Goal: Communication & Community: Answer question/provide support

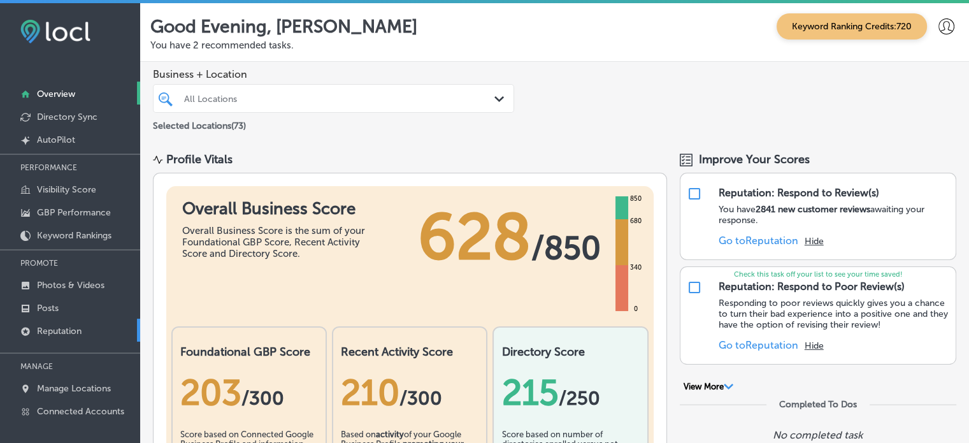
click at [66, 332] on p "Reputation" at bounding box center [59, 330] width 45 height 11
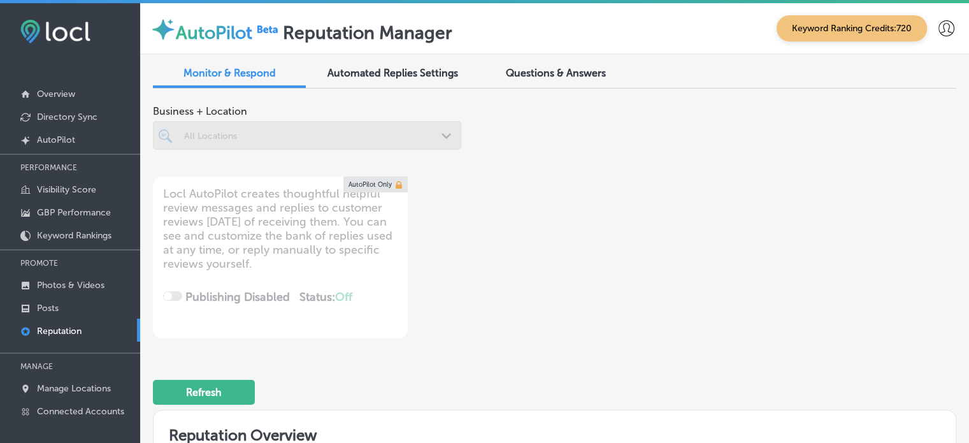
click at [66, 332] on p "Reputation" at bounding box center [59, 330] width 45 height 11
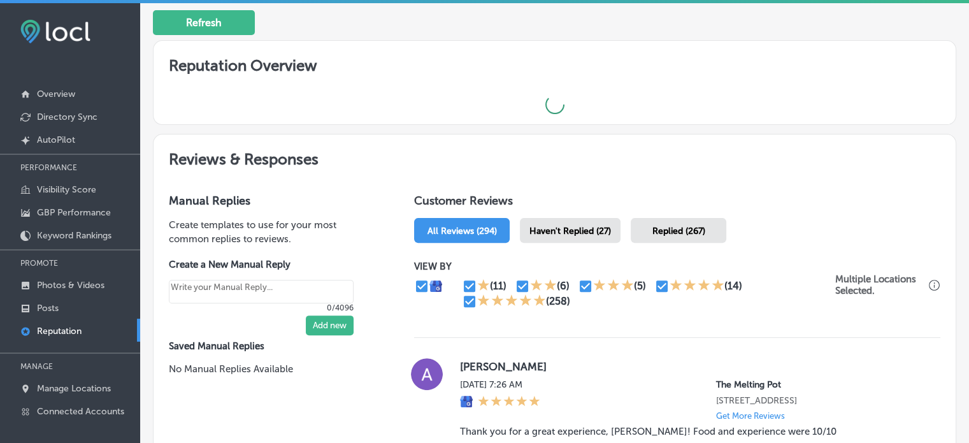
scroll to position [704, 0]
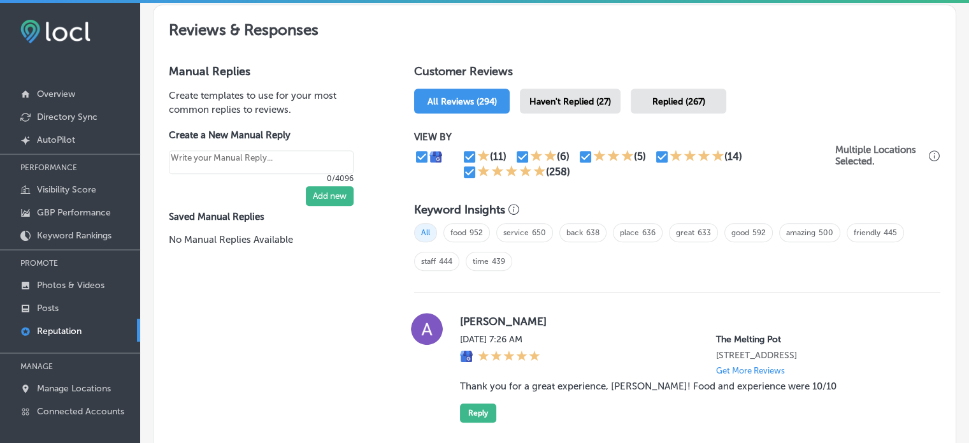
click at [562, 92] on div "Haven't Replied (27)" at bounding box center [570, 101] width 101 height 25
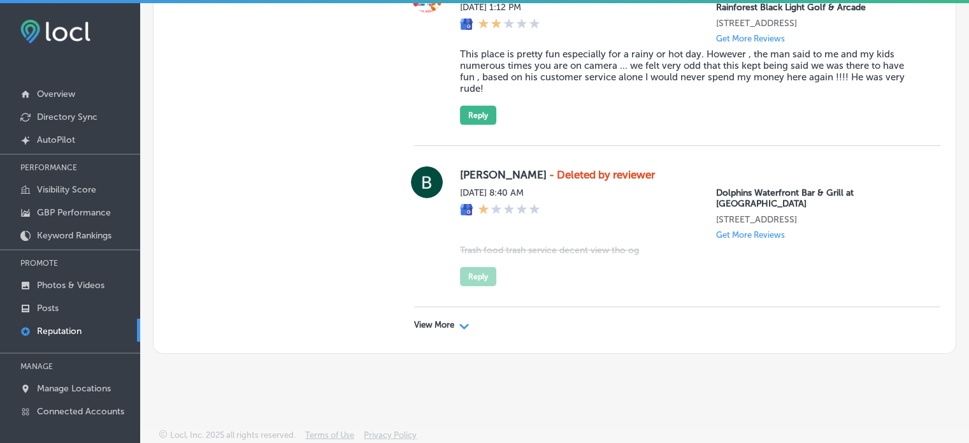
scroll to position [3, 0]
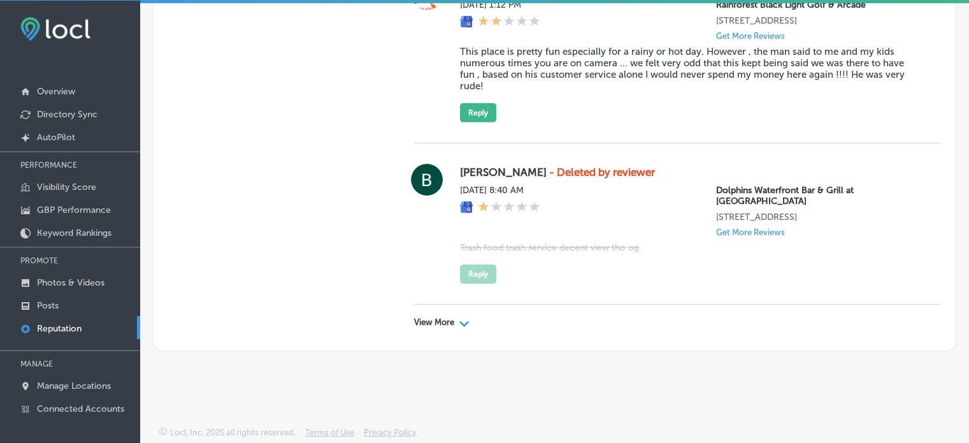
click at [443, 324] on p "View More" at bounding box center [434, 322] width 40 height 10
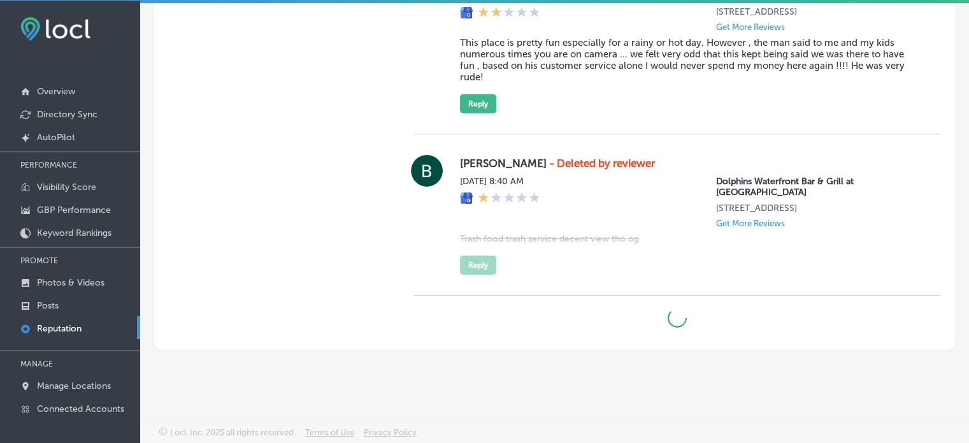
type textarea "x"
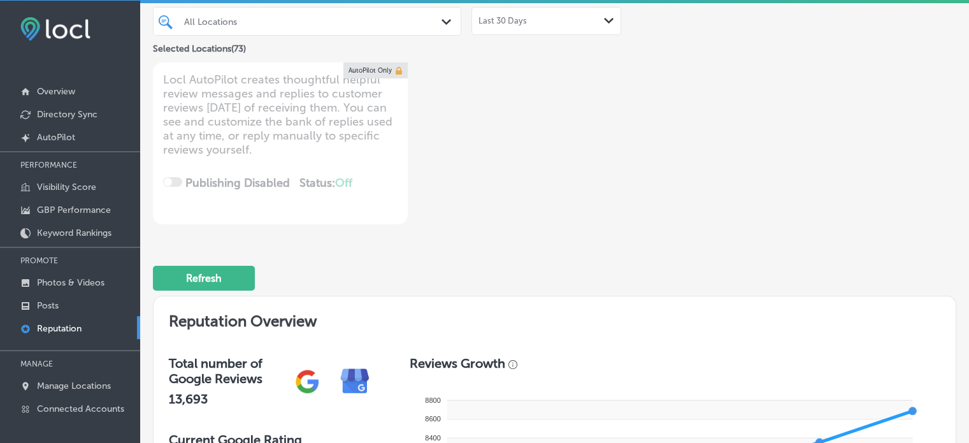
scroll to position [0, 0]
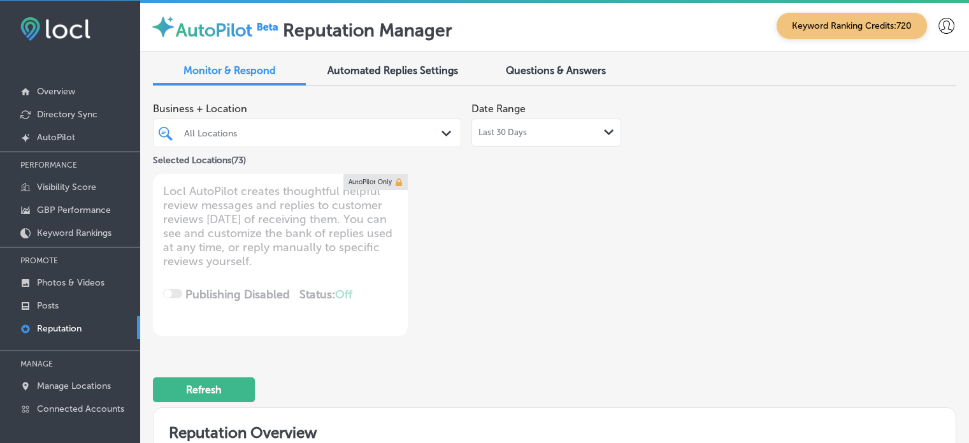
click at [317, 135] on div "All Locations" at bounding box center [313, 132] width 259 height 11
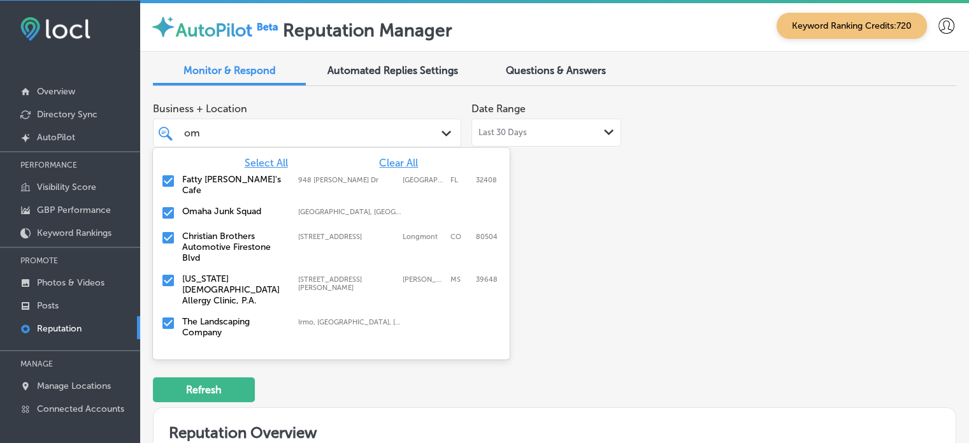
type input "oma"
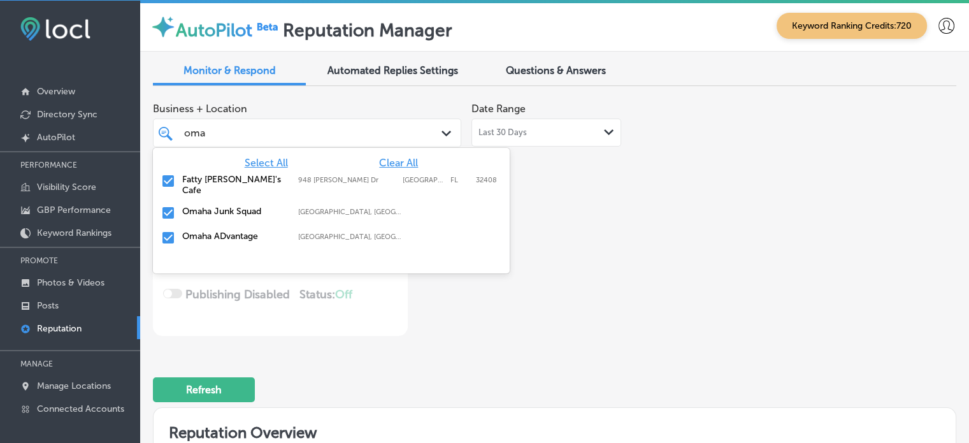
click at [165, 205] on input "checkbox" at bounding box center [168, 212] width 15 height 15
type textarea "x"
type input "oma"
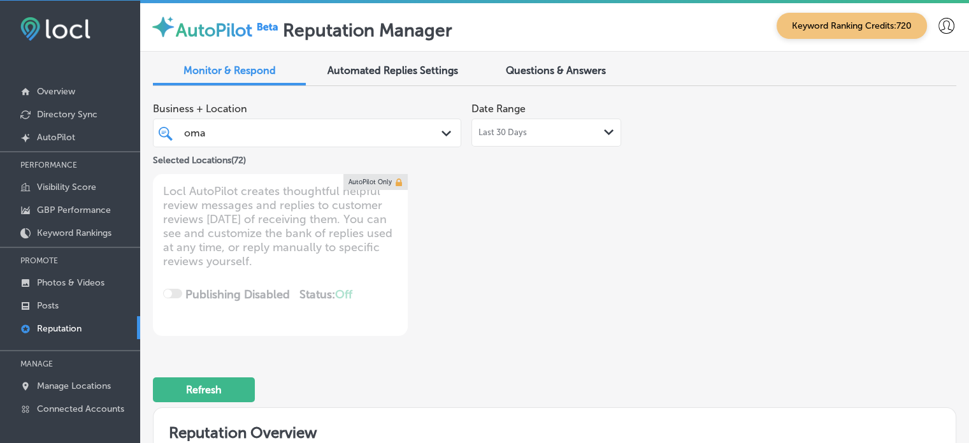
click at [457, 335] on div "Business + Location oma oma Path Created with Sketch. Selected Locations ( 72 )…" at bounding box center [554, 444] width 803 height 697
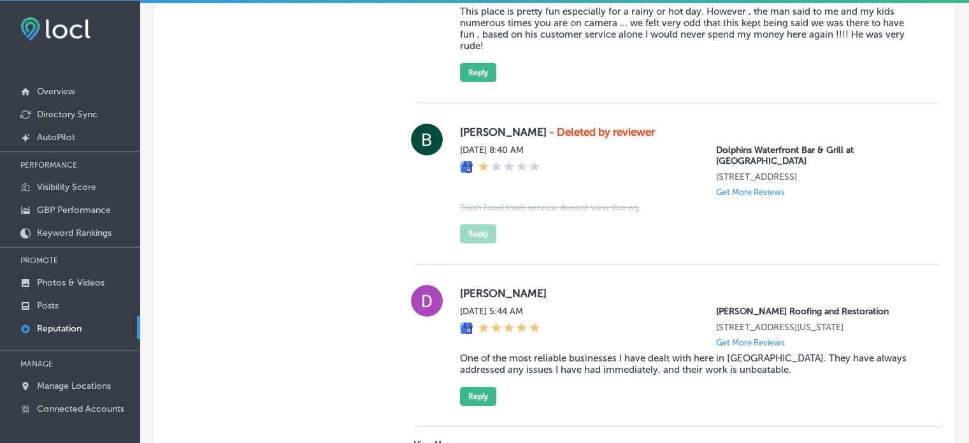
scroll to position [4194, 0]
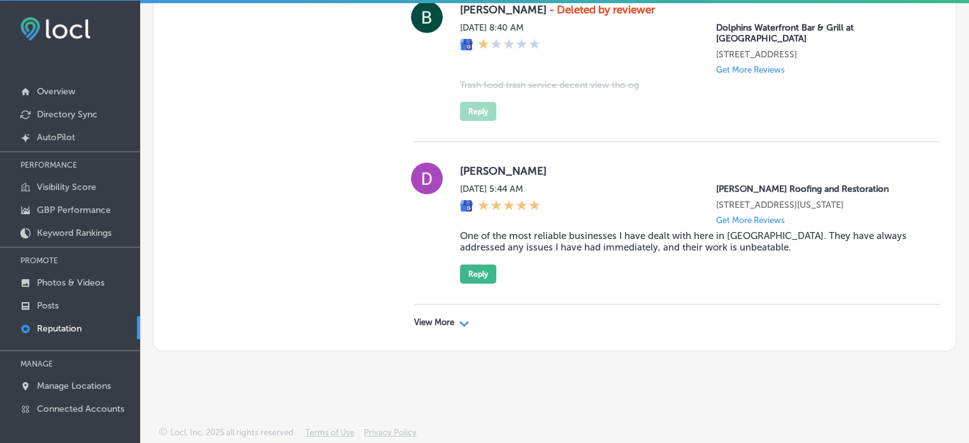
click at [440, 327] on div "View More Path Created with Sketch." at bounding box center [677, 322] width 526 height 36
click at [440, 322] on p "View More" at bounding box center [434, 322] width 40 height 10
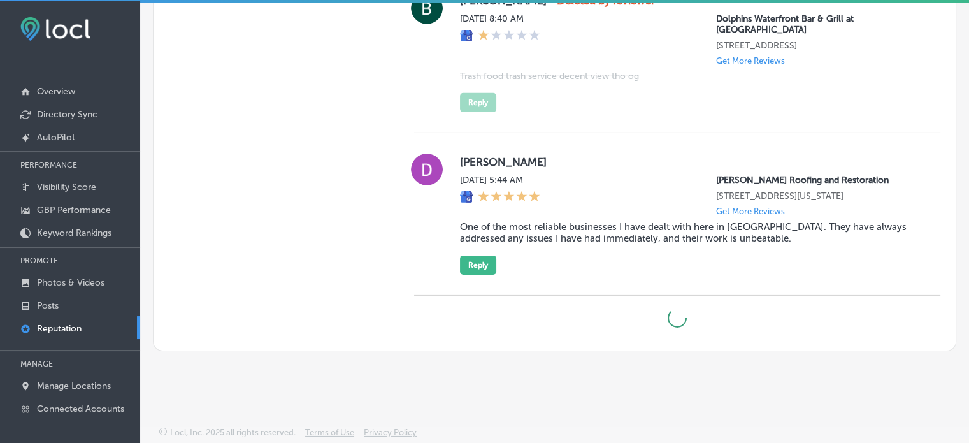
type textarea "x"
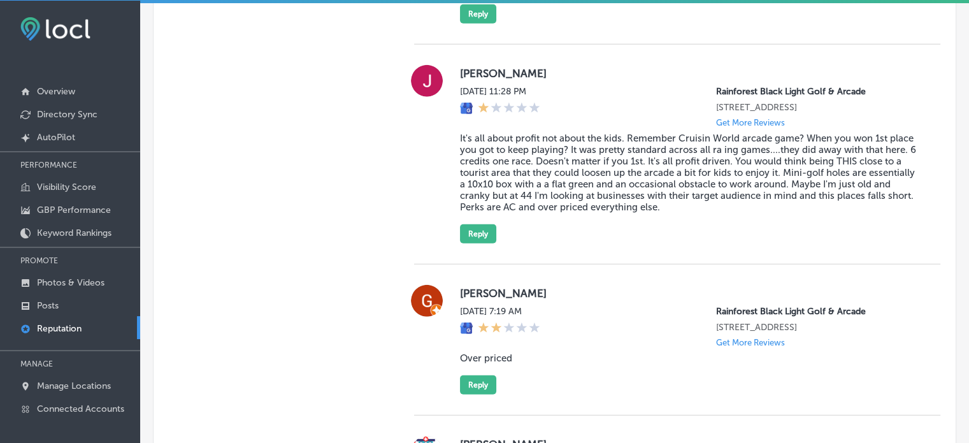
scroll to position [3536, 0]
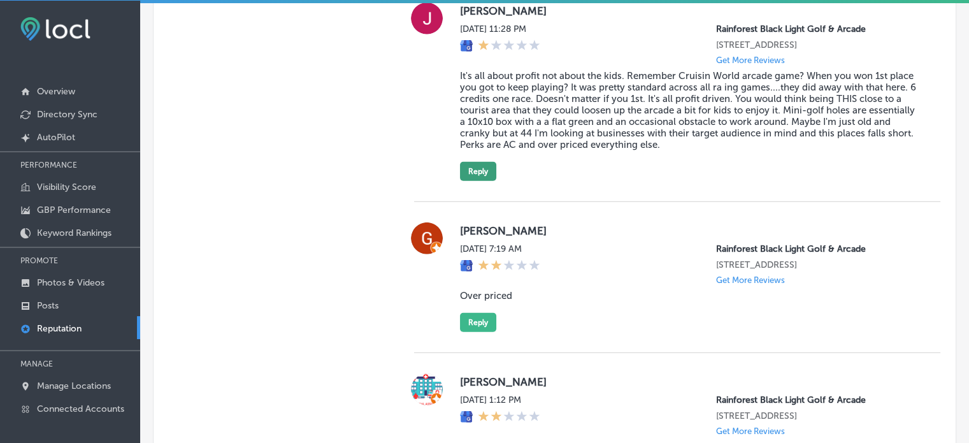
click at [477, 181] on button "Reply" at bounding box center [478, 171] width 36 height 19
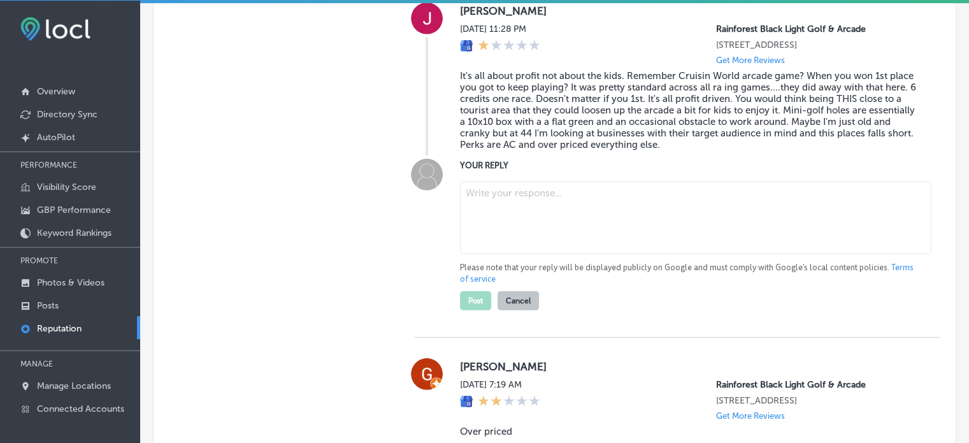
click at [512, 254] on textarea at bounding box center [695, 218] width 471 height 73
paste textarea "Thank you for your feedback, [PERSON_NAME]. We’re sorry to hear your experience…"
type textarea "Thank you for your feedback, [PERSON_NAME]. We’re sorry to hear your experience…"
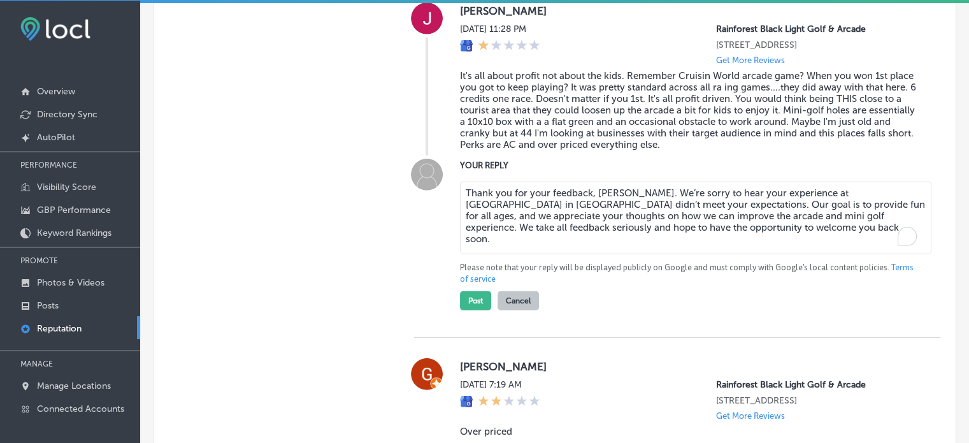
type textarea "x"
type textarea "Thank you for your feedback, [PERSON_NAME]. We’re sorry to hear your experience…"
click at [476, 310] on button "Post" at bounding box center [475, 300] width 31 height 19
type textarea "x"
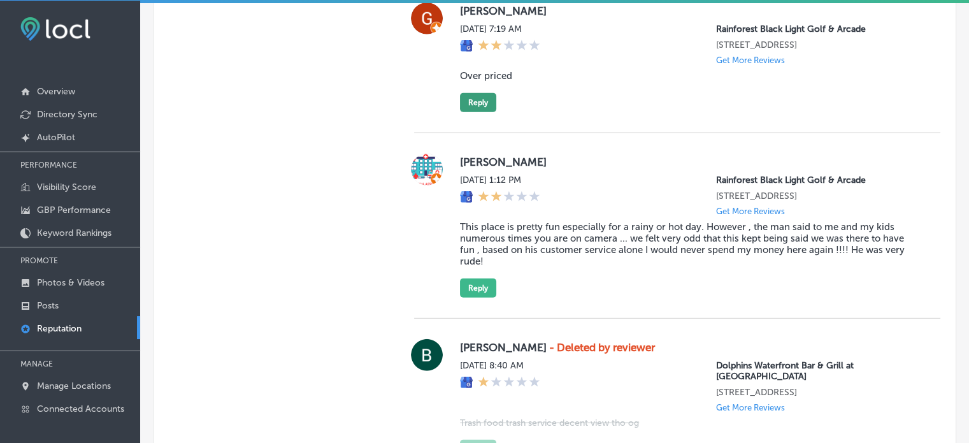
click at [482, 112] on button "Reply" at bounding box center [478, 102] width 36 height 19
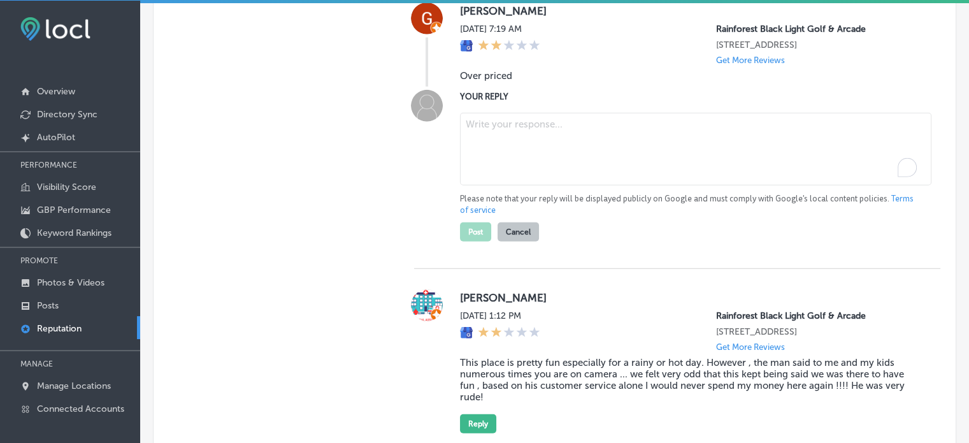
click at [513, 185] on textarea "To enrich screen reader interactions, please activate Accessibility in Grammarl…" at bounding box center [695, 149] width 471 height 73
paste textarea "Thank you for your feedback, [PERSON_NAME]. We’re sorry to hear you felt our pr…"
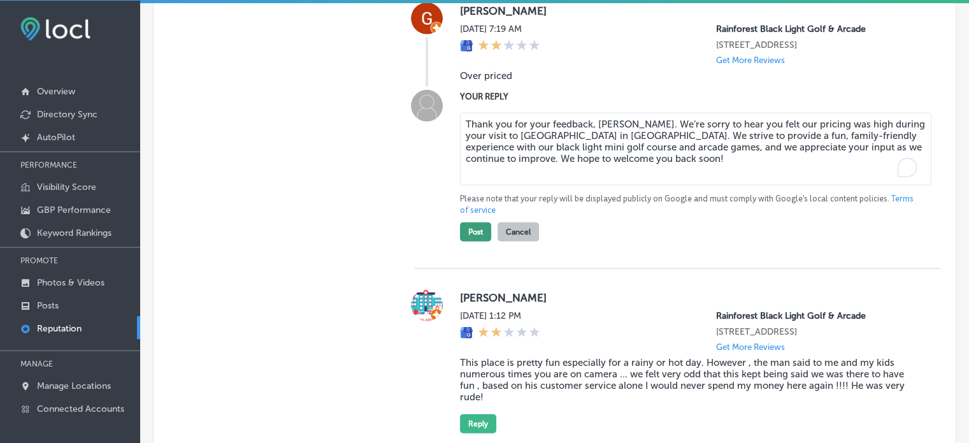
type textarea "Thank you for your feedback, [PERSON_NAME]. We’re sorry to hear you felt our pr…"
click at [478, 241] on button "Post" at bounding box center [475, 231] width 31 height 19
type textarea "x"
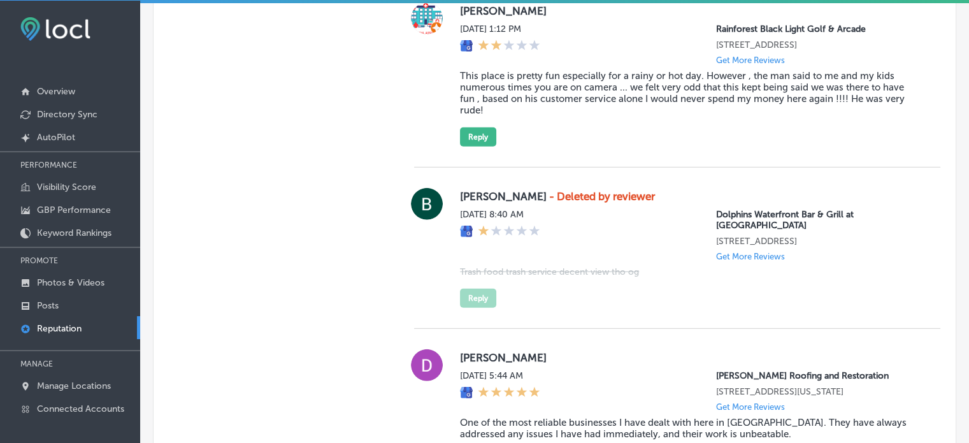
scroll to position [3580, 0]
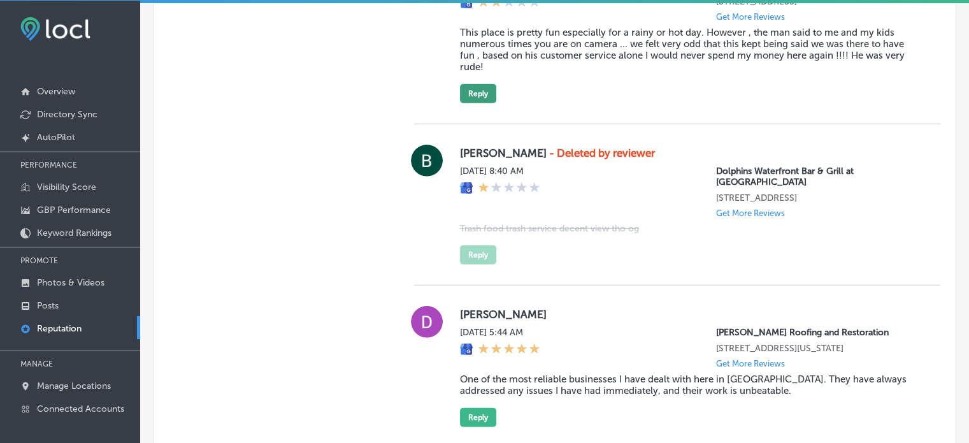
click at [489, 103] on button "Reply" at bounding box center [478, 93] width 36 height 19
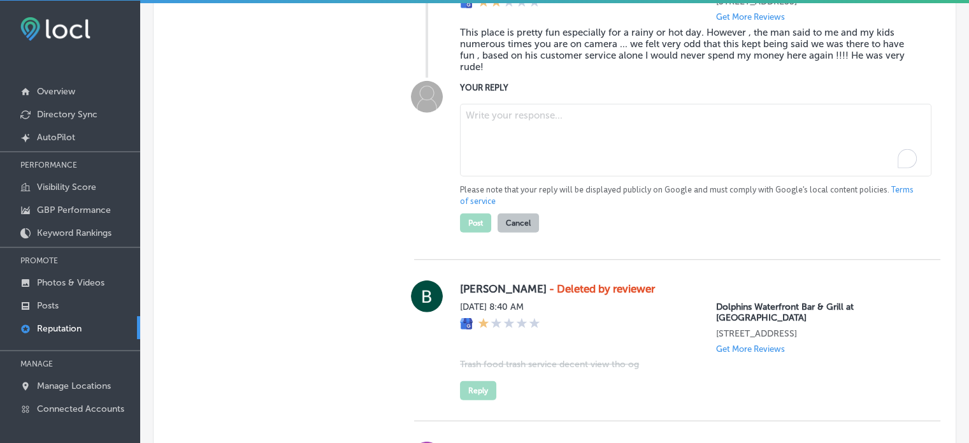
paste textarea "Thank you for your feedback, [PERSON_NAME]. We're glad to hear you enjoyed the …"
click at [494, 176] on textarea "To enrich screen reader interactions, please activate Accessibility in Grammarl…" at bounding box center [695, 140] width 471 height 73
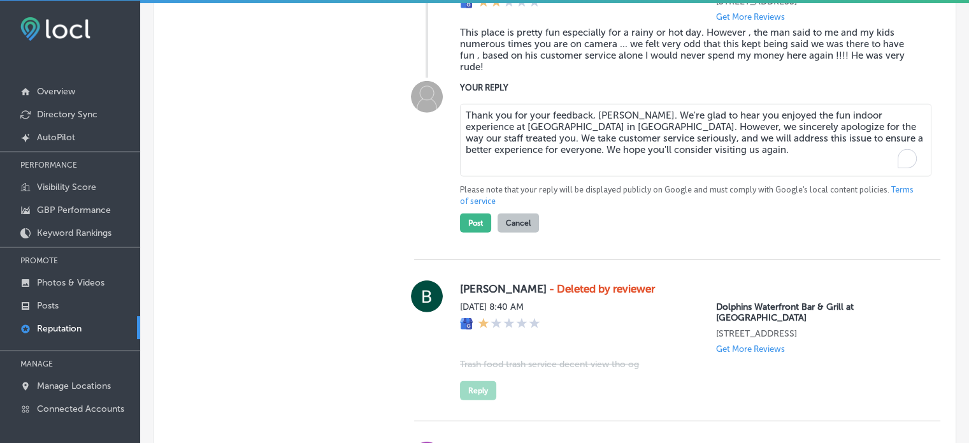
click at [611, 176] on textarea "Thank you for your feedback, [PERSON_NAME]. We're glad to hear you enjoyed the …" at bounding box center [695, 140] width 471 height 73
type textarea "Thank you for your feedback, [PERSON_NAME]. We're glad to hear you enjoyed the …"
click at [476, 232] on button "Post" at bounding box center [475, 222] width 31 height 19
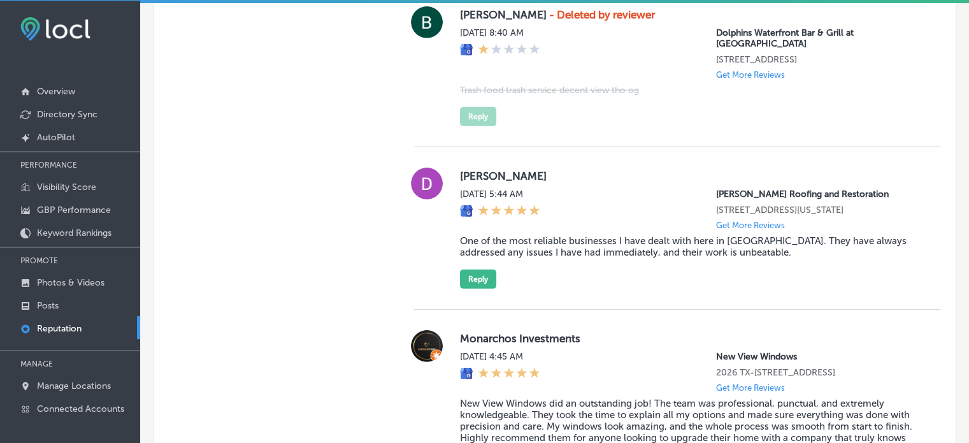
type textarea "x"
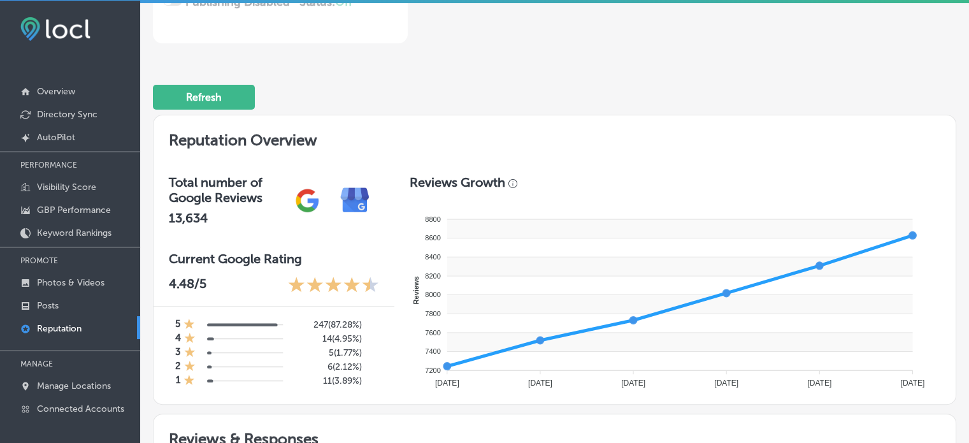
scroll to position [0, 0]
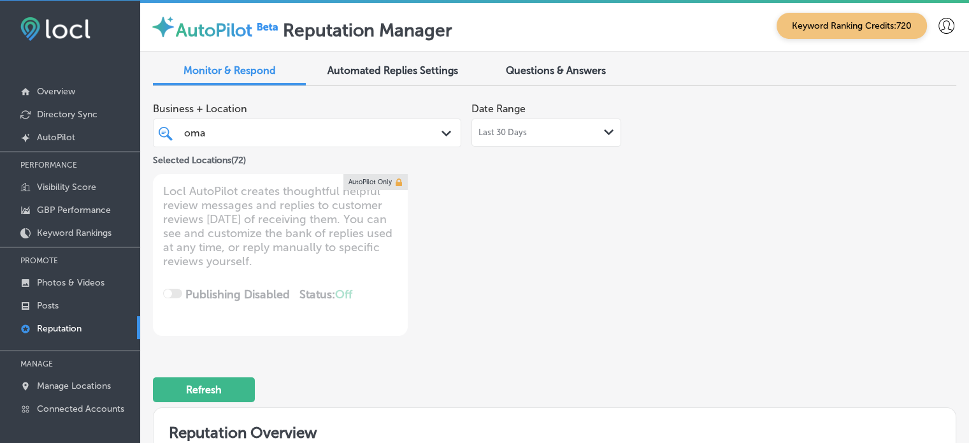
click at [298, 132] on div "oma oma" at bounding box center [295, 132] width 224 height 17
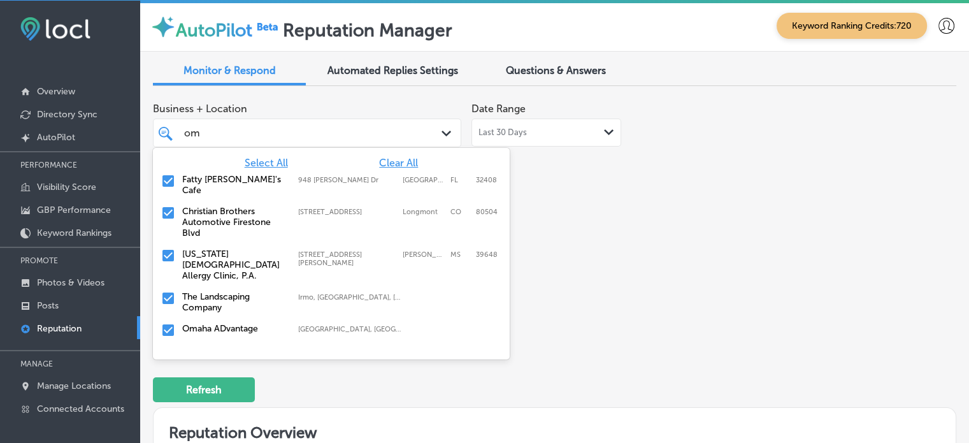
type input "o"
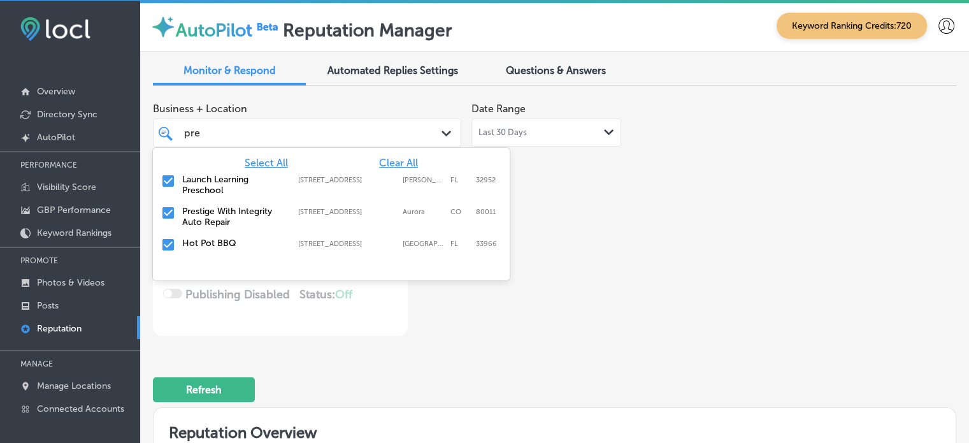
type input "pres"
click at [168, 212] on input "checkbox" at bounding box center [168, 212] width 15 height 15
type textarea "x"
type input "pres"
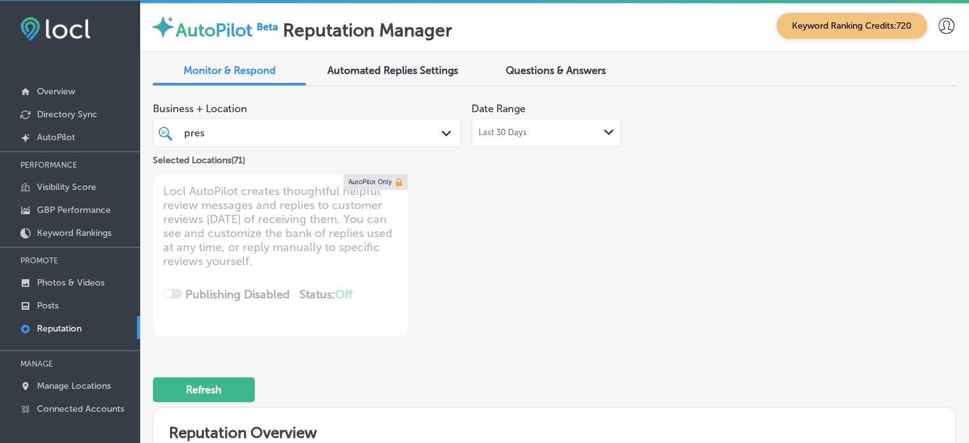
click at [527, 336] on div "Business + Location pres pres Path Created with Sketch. Selected Locations ( 71…" at bounding box center [554, 443] width 803 height 694
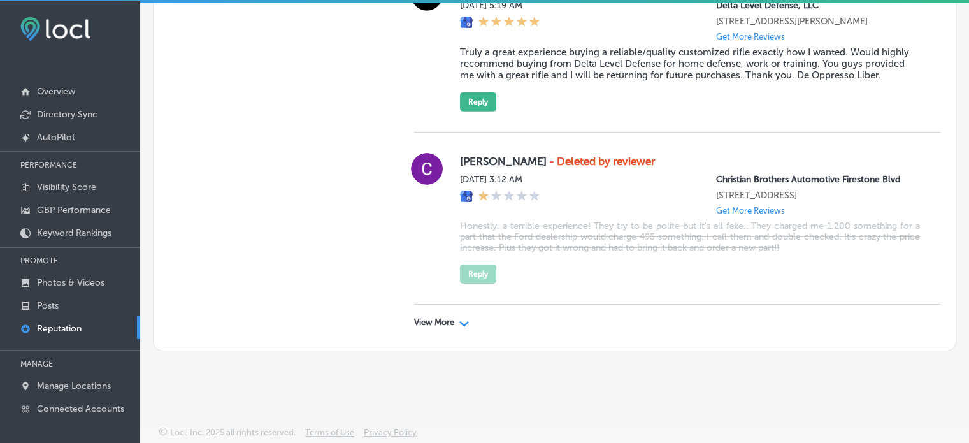
scroll to position [4170, 0]
click at [434, 327] on div "View More Path Created with Sketch." at bounding box center [677, 322] width 526 height 36
click at [438, 323] on p "View More" at bounding box center [434, 322] width 40 height 10
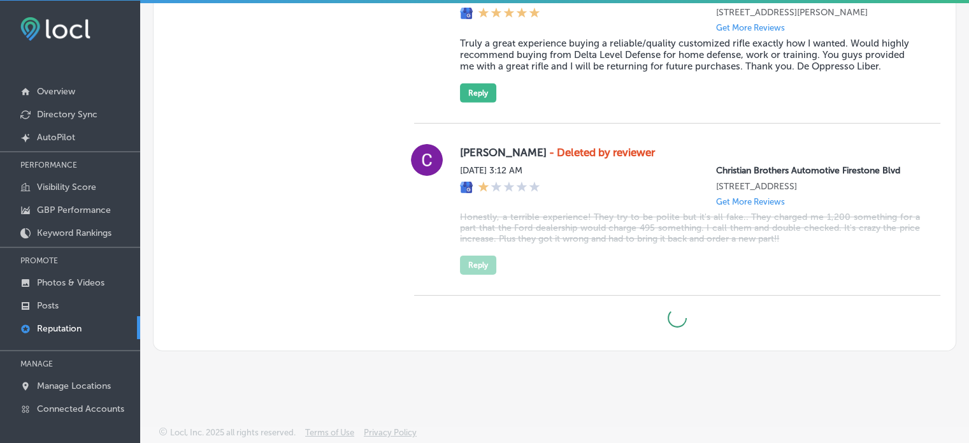
type textarea "x"
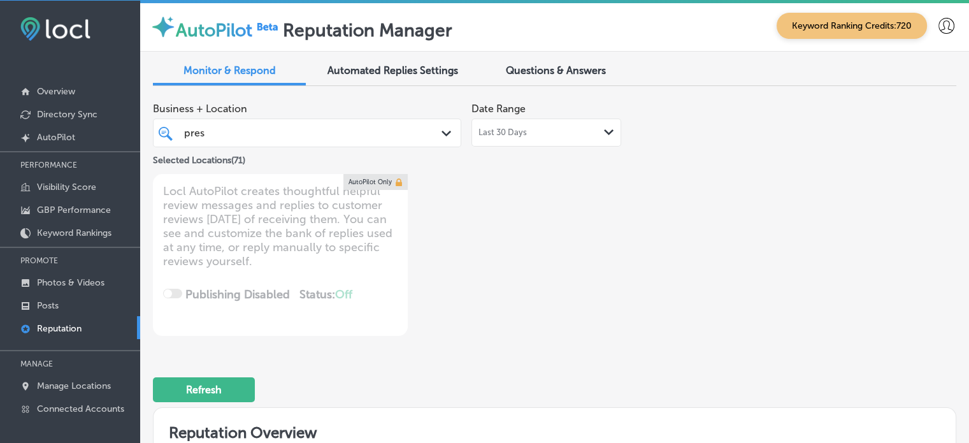
scroll to position [0, 0]
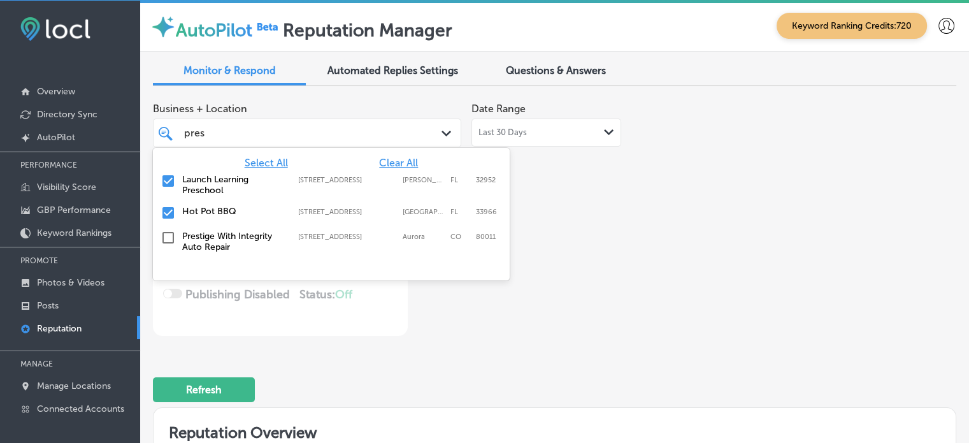
click at [338, 118] on div "pres pres Path Created with Sketch." at bounding box center [307, 132] width 308 height 29
type input "p"
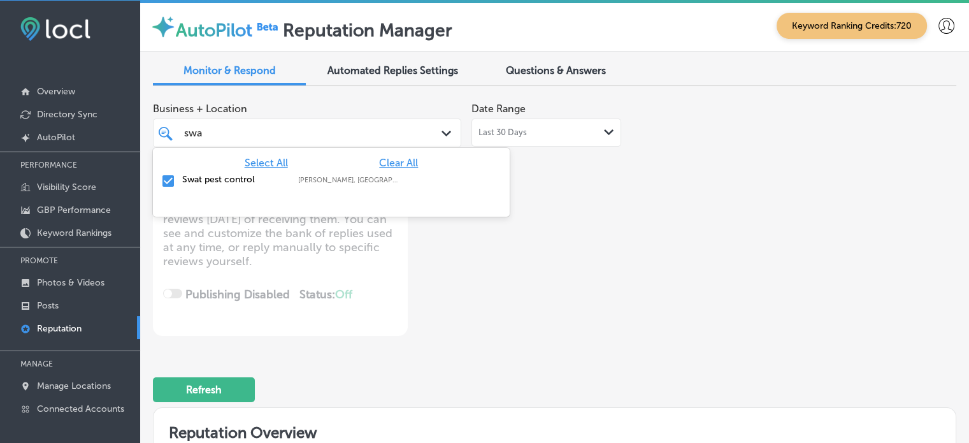
type input "swat"
click at [171, 175] on input "checkbox" at bounding box center [168, 180] width 15 height 15
type textarea "x"
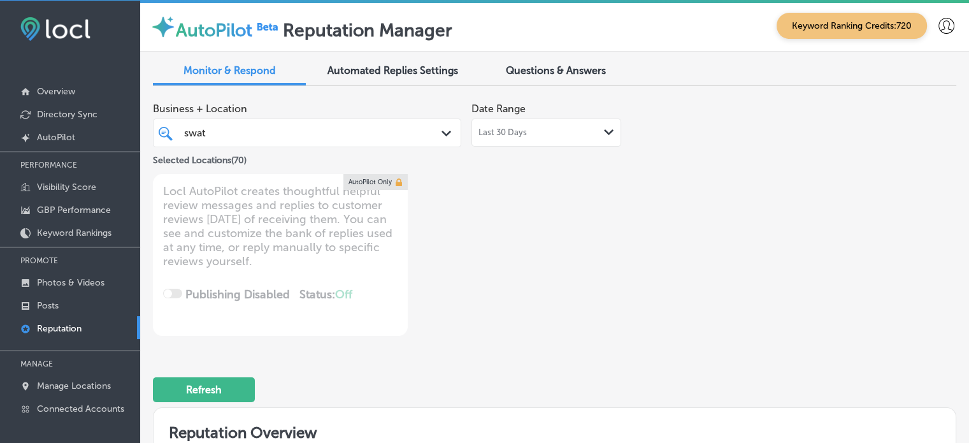
drag, startPoint x: 232, startPoint y: 133, endPoint x: 160, endPoint y: 136, distance: 72.0
click at [160, 136] on div "swat swat Path Created with Sketch." at bounding box center [307, 133] width 307 height 20
type input "swa"
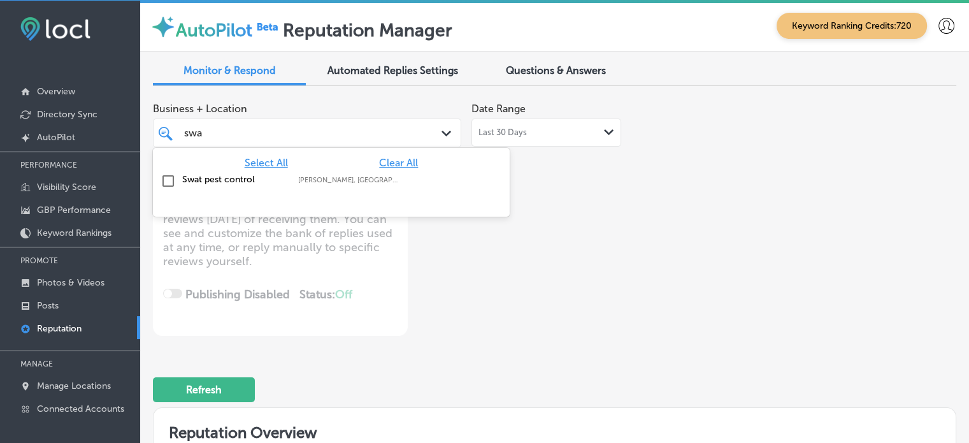
type textarea "x"
type input "s"
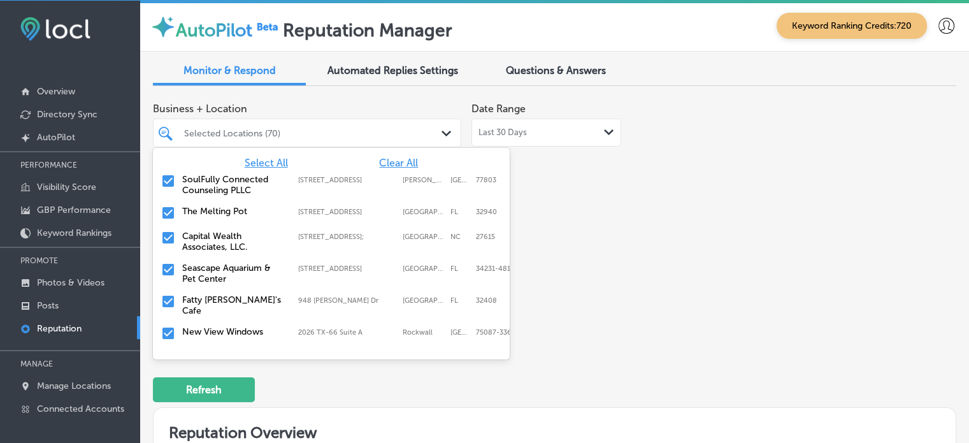
type input "d"
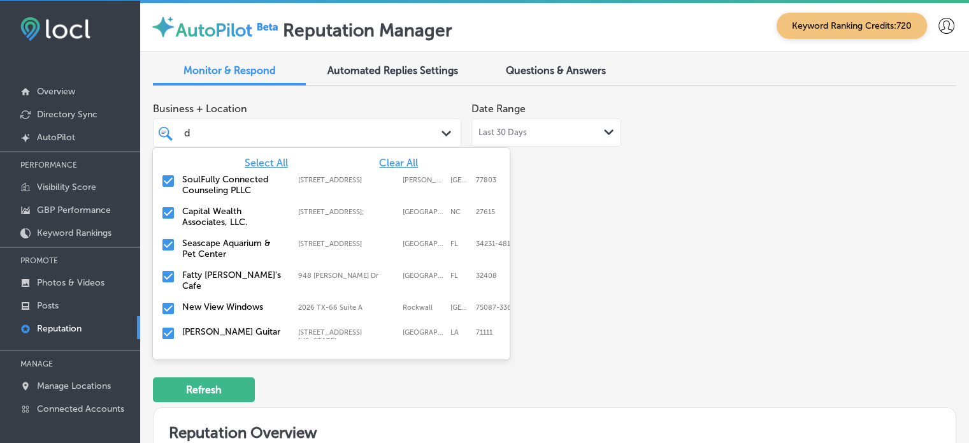
type textarea "x"
type input "de"
type textarea "x"
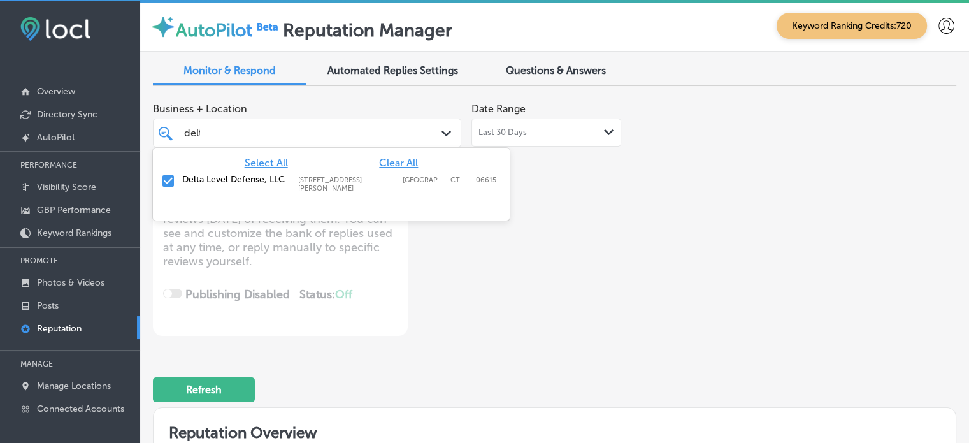
type input "delta"
click at [169, 176] on input "checkbox" at bounding box center [168, 180] width 15 height 15
type textarea "x"
type input "delta"
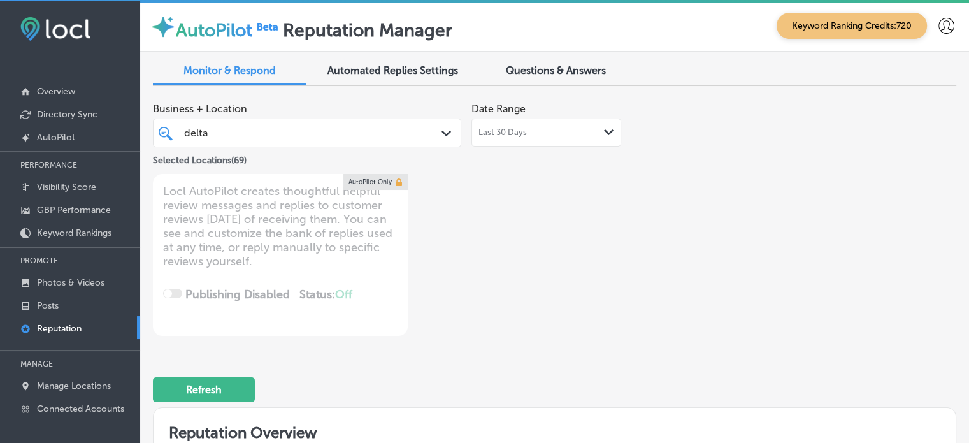
click at [637, 293] on div "Business + Location delta delta Path Created with Sketch. Selected Locations ( …" at bounding box center [554, 216] width 803 height 240
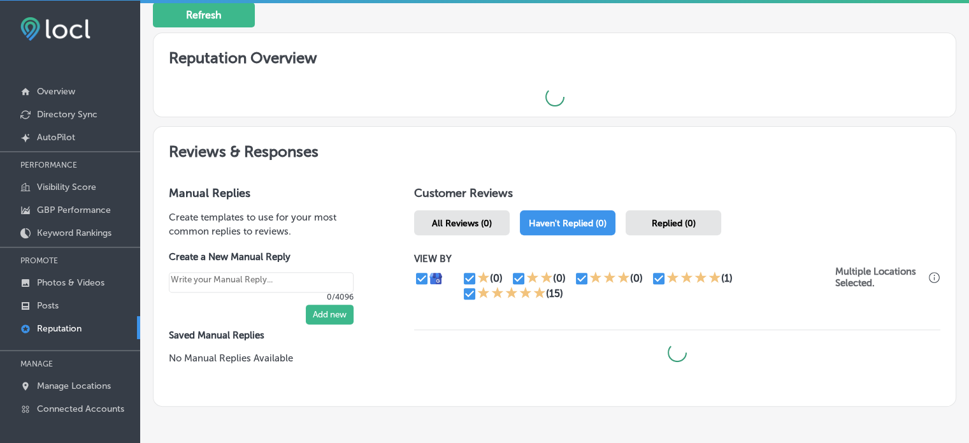
scroll to position [374, 0]
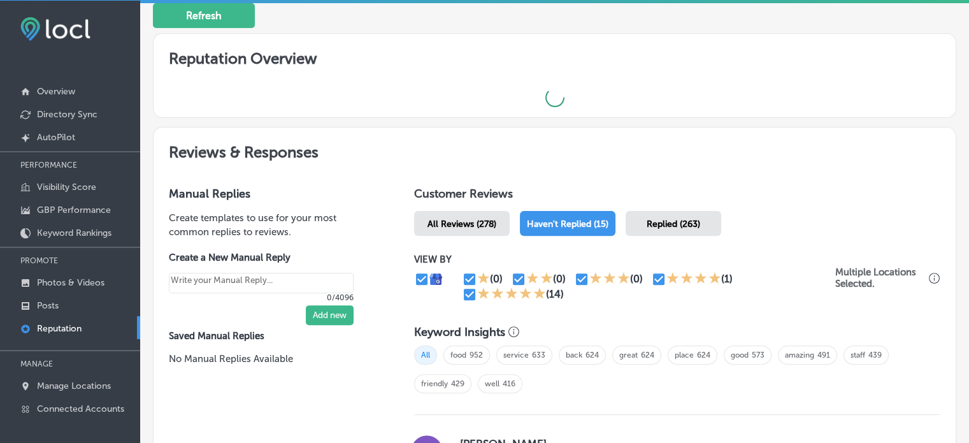
type textarea "x"
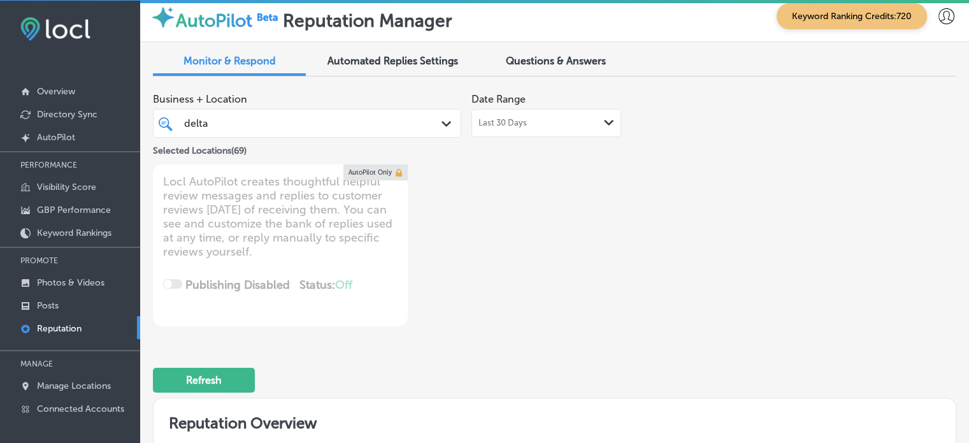
scroll to position [0, 0]
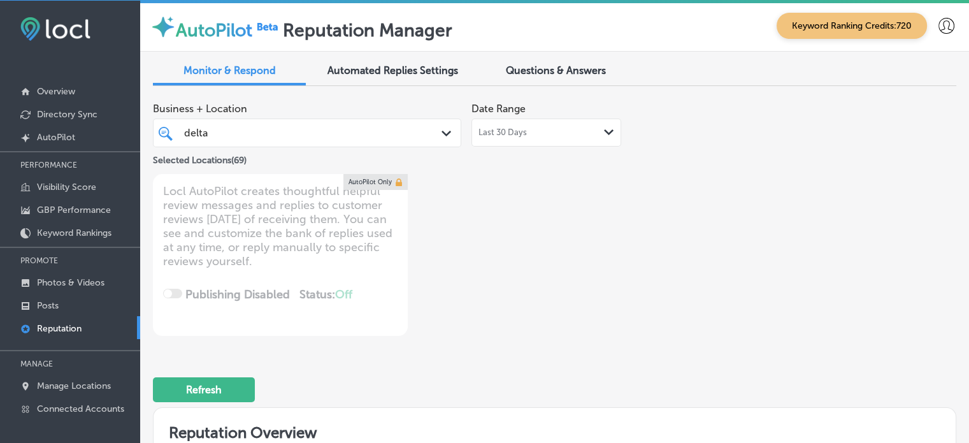
click at [311, 132] on div "delta delta" at bounding box center [295, 132] width 224 height 17
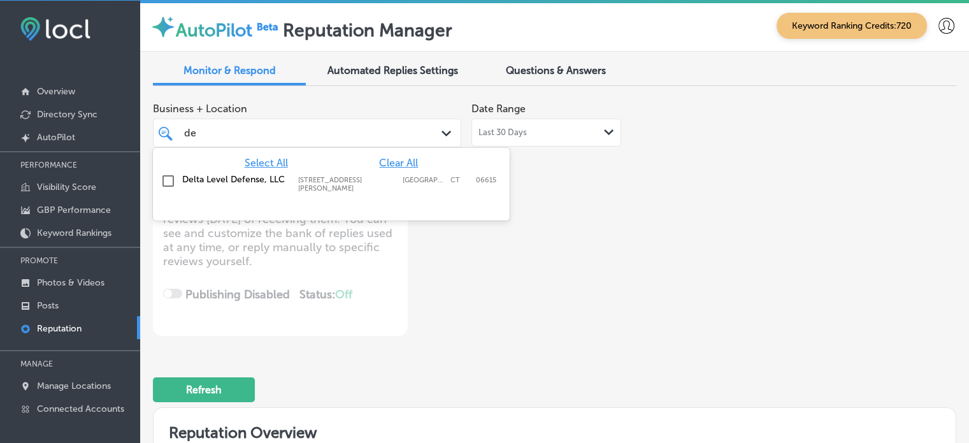
type input "d"
type input "[PERSON_NAME]"
click at [166, 177] on input "checkbox" at bounding box center [168, 180] width 15 height 15
type textarea "x"
type input "[PERSON_NAME]"
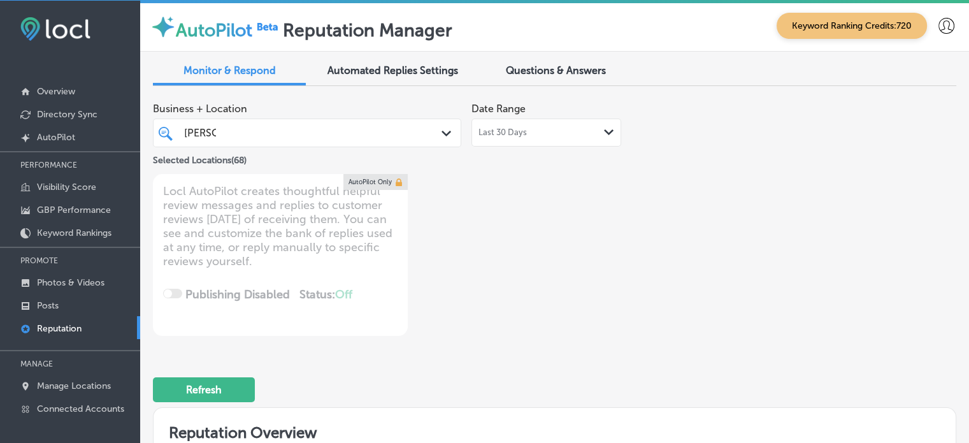
click at [487, 303] on div "Business + Location [PERSON_NAME] [PERSON_NAME] Path Created with Sketch. Selec…" at bounding box center [394, 216] width 482 height 240
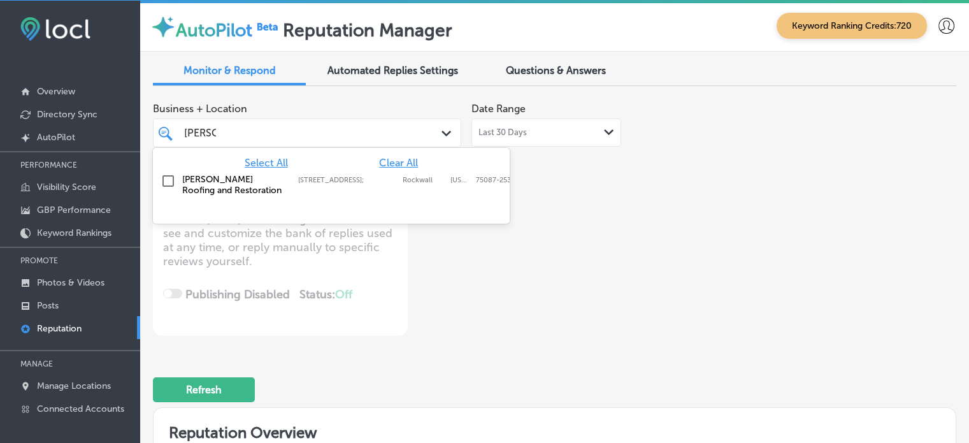
click at [295, 136] on div "[PERSON_NAME] [PERSON_NAME]" at bounding box center [295, 132] width 224 height 17
type textarea "x"
type input "grave"
type textarea "x"
type input "g"
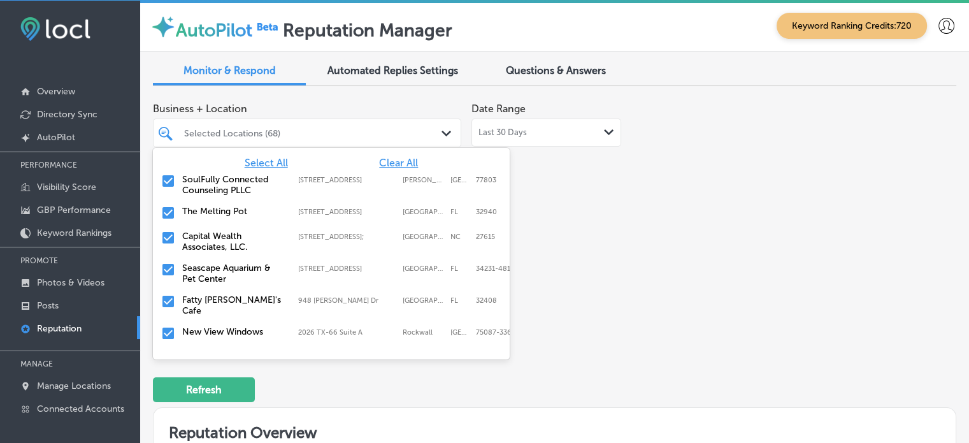
type textarea "x"
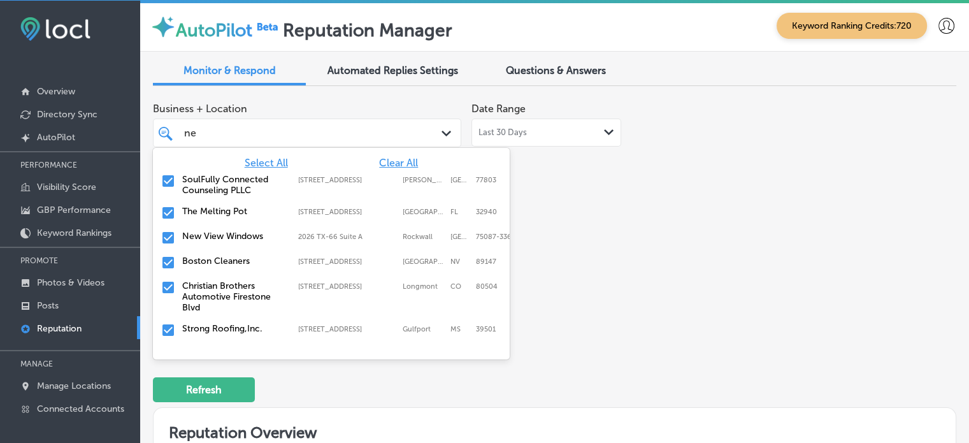
type input "new"
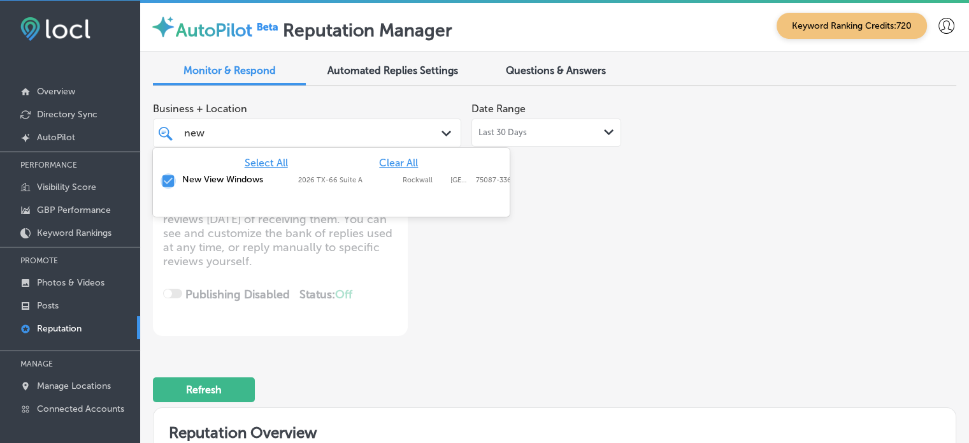
click at [174, 178] on input "checkbox" at bounding box center [168, 180] width 15 height 15
type textarea "x"
type input "new"
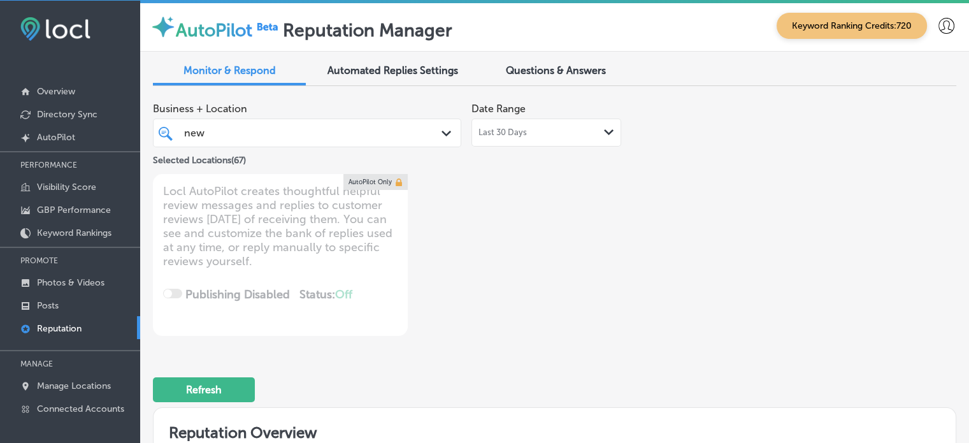
click at [455, 304] on div "Business + Location new new Path Created with Sketch. Selected Locations ( 67 )…" at bounding box center [394, 216] width 482 height 240
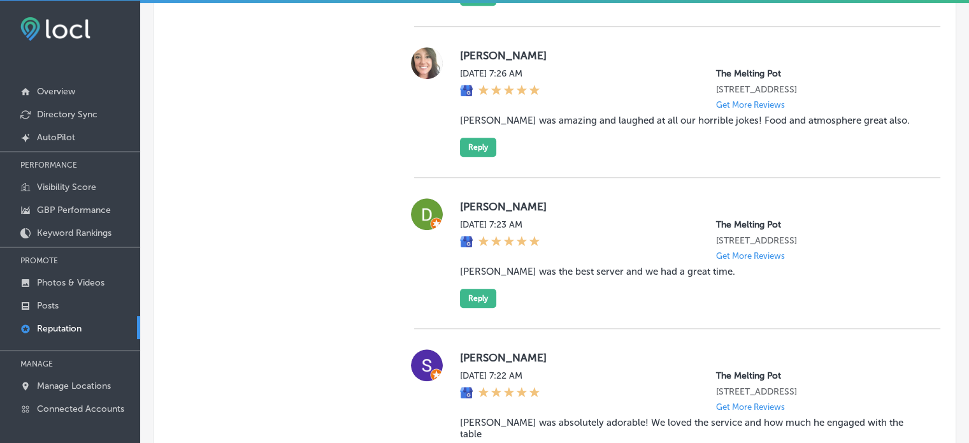
type textarea "x"
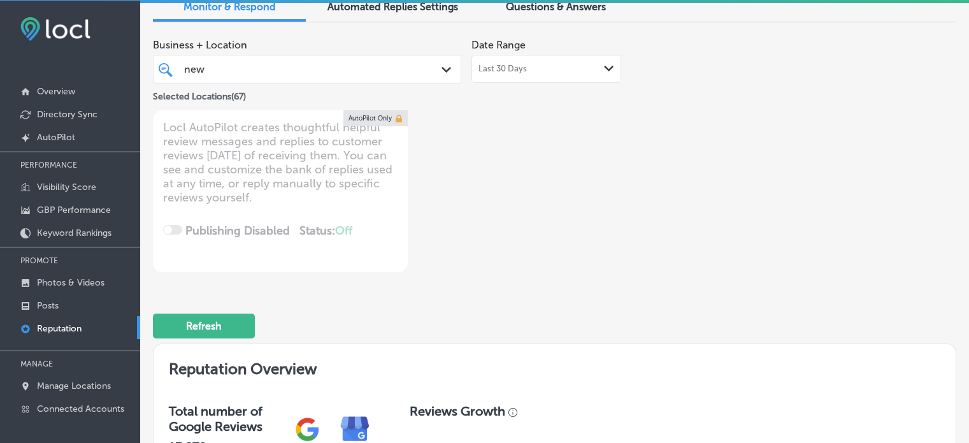
scroll to position [0, 0]
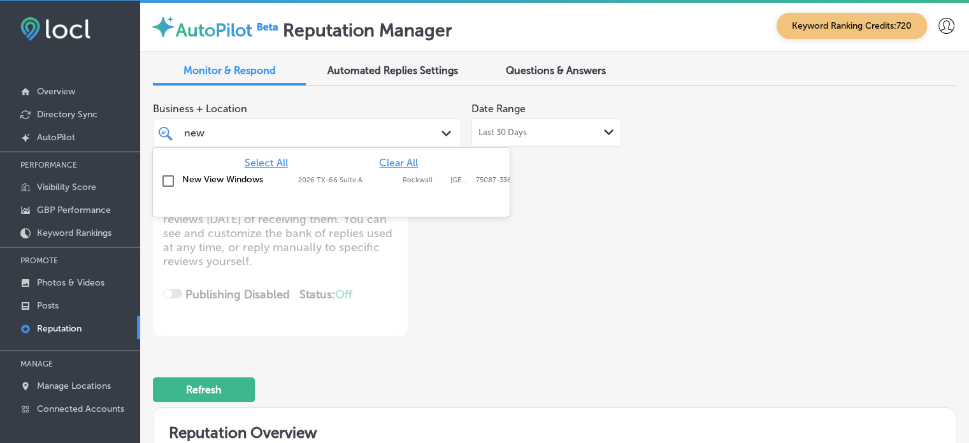
click at [224, 143] on div "new new Path Created with Sketch." at bounding box center [307, 132] width 308 height 29
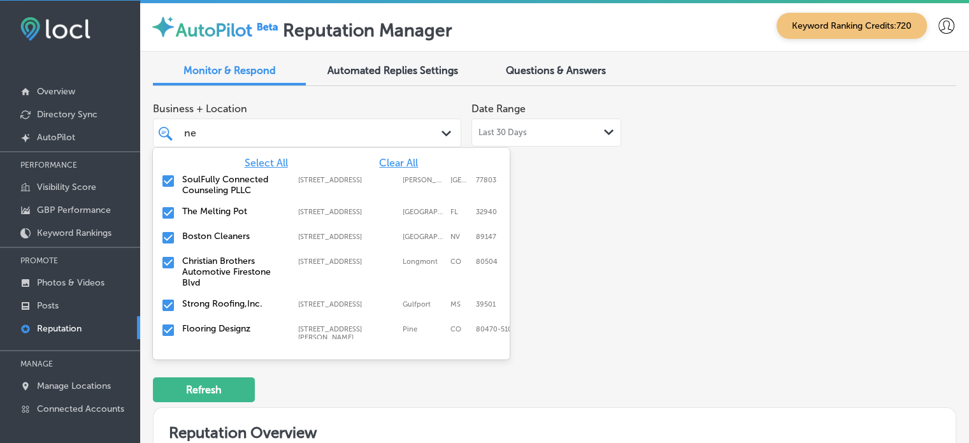
type input "n"
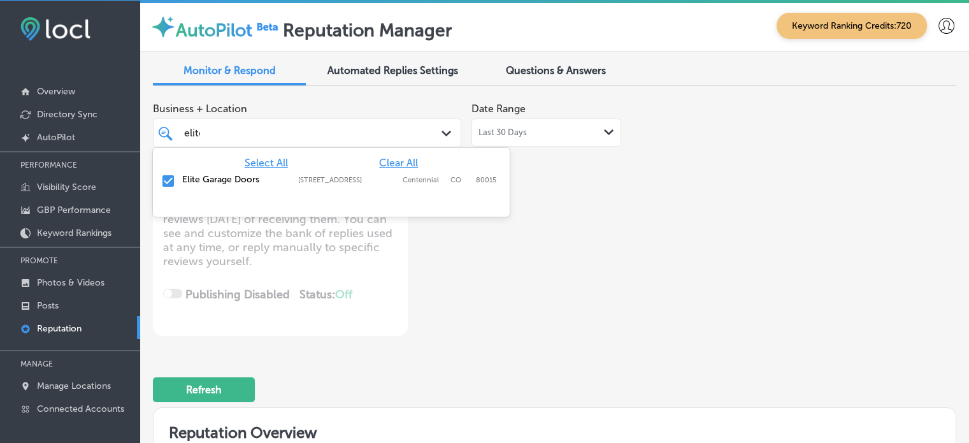
type input "elite"
click at [166, 180] on input "checkbox" at bounding box center [168, 180] width 15 height 15
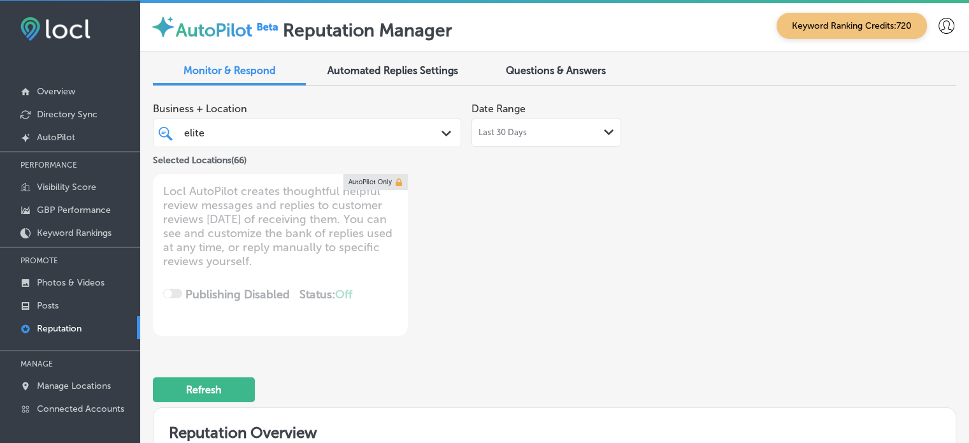
click at [461, 277] on div "Business + Location elite elite Path Created with Sketch. Selected Locations ( …" at bounding box center [394, 216] width 482 height 240
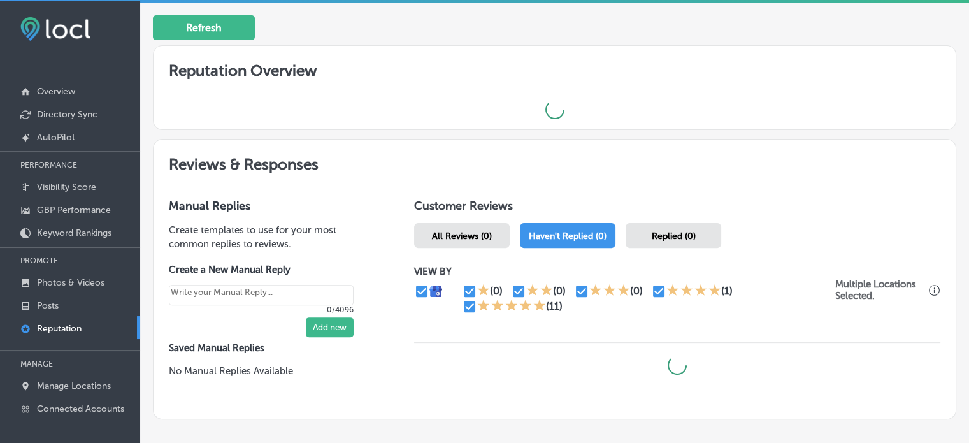
scroll to position [427, 0]
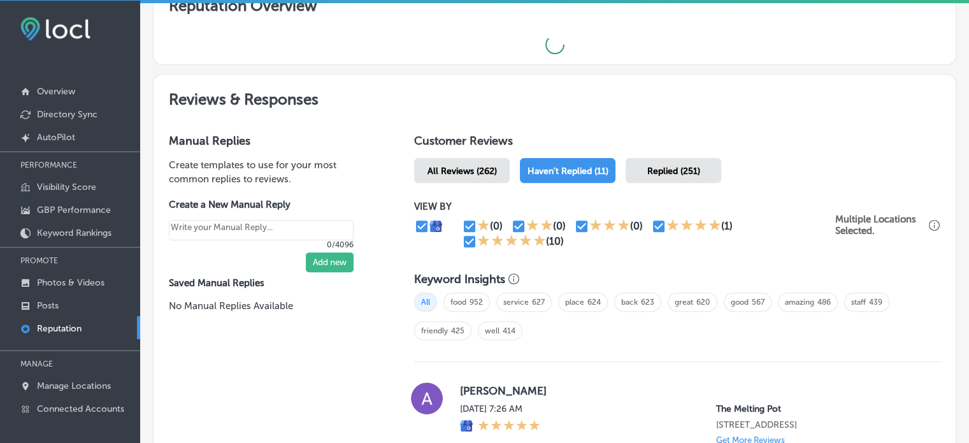
type textarea "x"
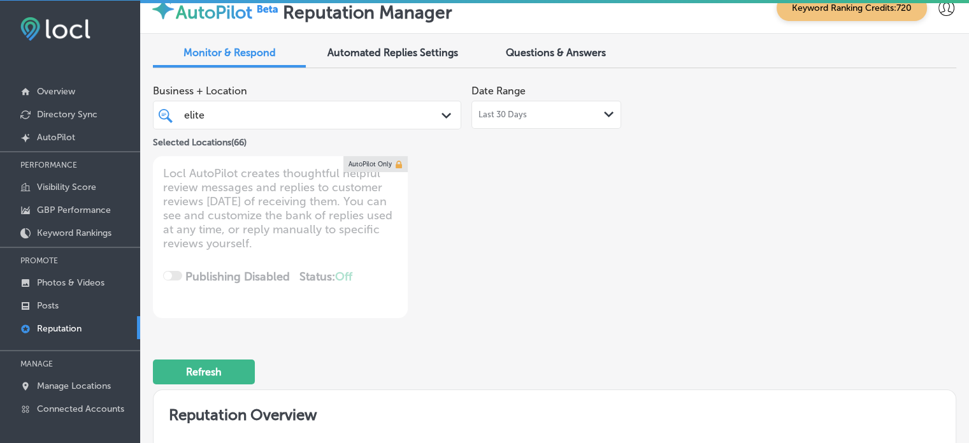
scroll to position [0, 0]
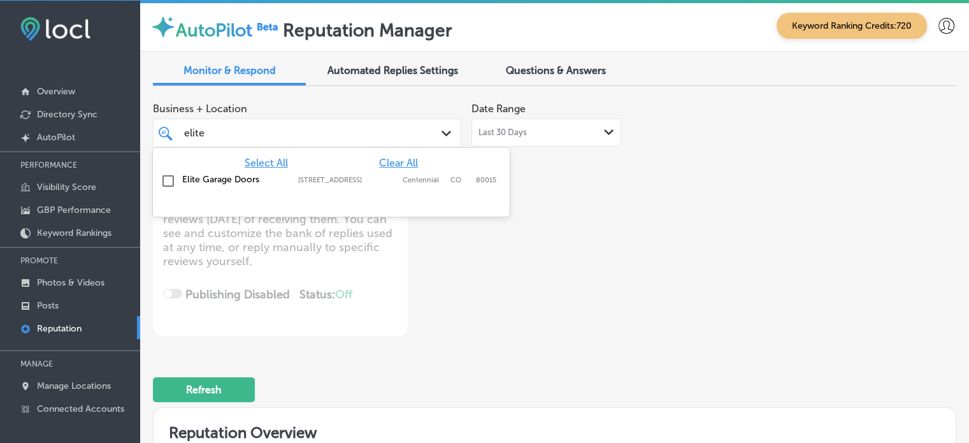
click at [326, 132] on div "elite elite" at bounding box center [295, 132] width 224 height 17
type input "e"
type input "chicken"
click at [166, 182] on input "checkbox" at bounding box center [168, 180] width 15 height 15
type textarea "x"
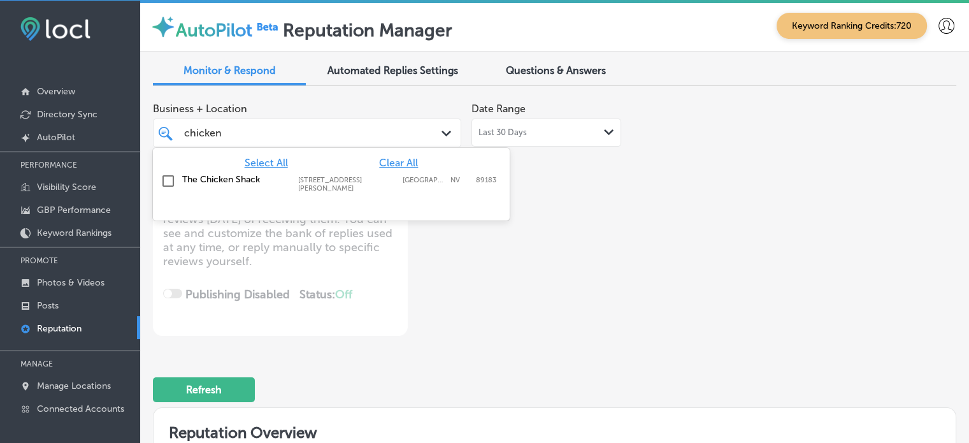
type input "chicken"
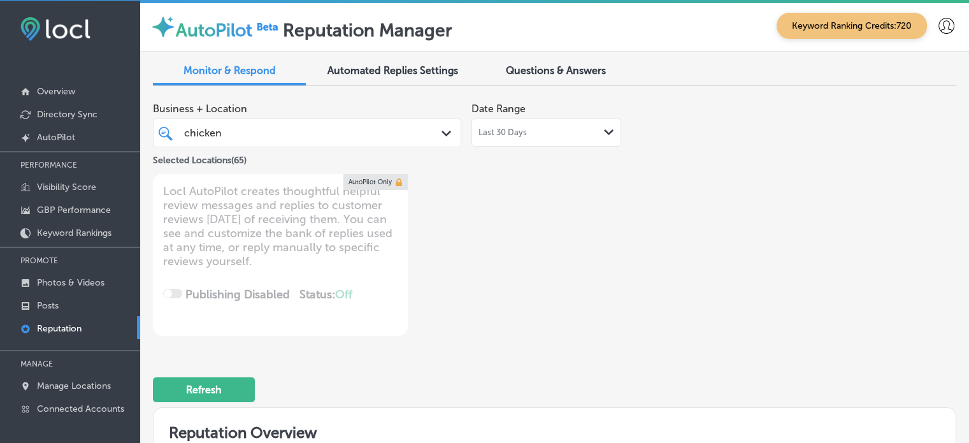
click at [664, 297] on div "Business + Location chicken chicken Path Created with Sketch. Selected Location…" at bounding box center [554, 216] width 803 height 240
type textarea "x"
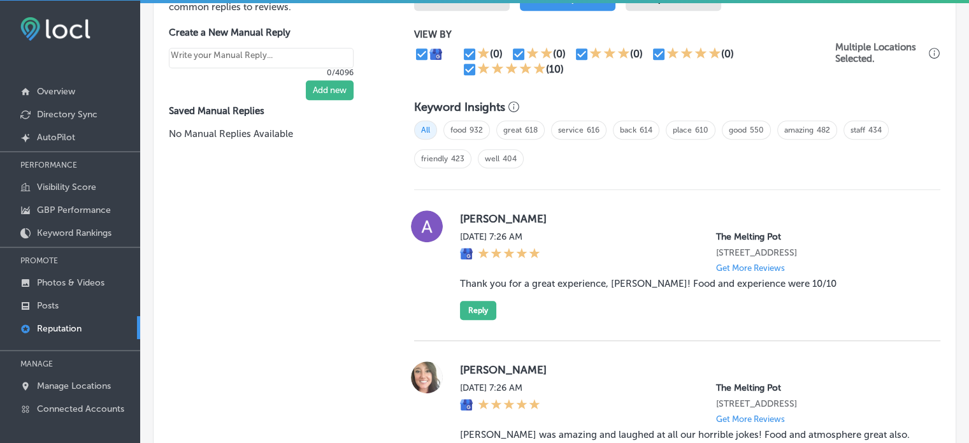
scroll to position [894, 0]
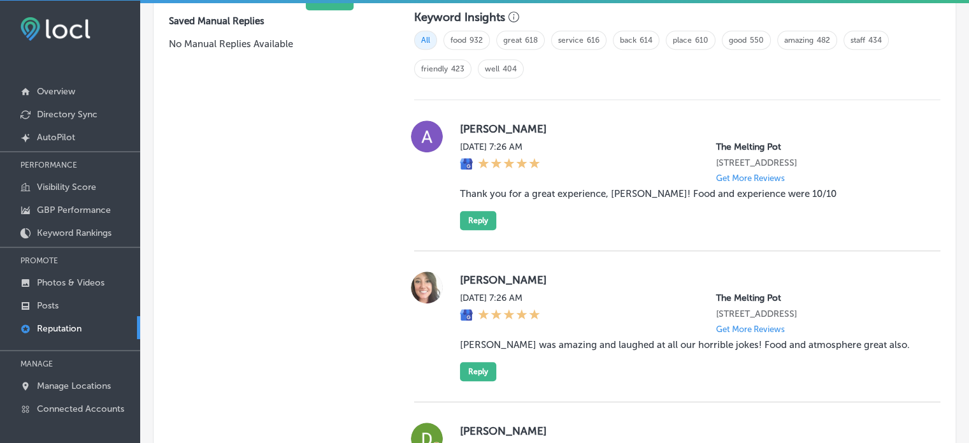
click at [540, 199] on blockquote "Thank you for a great experience, [PERSON_NAME]! Food and experience were 10/10" at bounding box center [690, 193] width 460 height 11
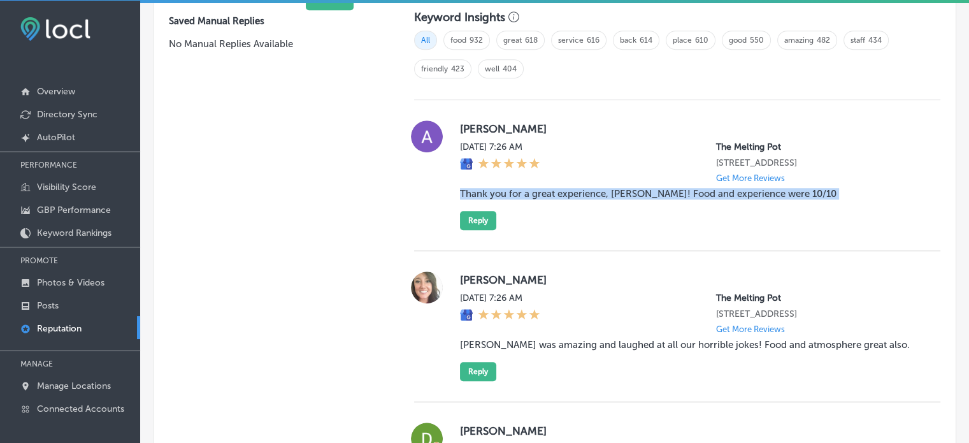
click at [540, 199] on blockquote "Thank you for a great experience, [PERSON_NAME]! Food and experience were 10/10" at bounding box center [690, 193] width 460 height 11
copy blockquote "Thank you for a great experience, [PERSON_NAME]! Food and experience were 10/10"
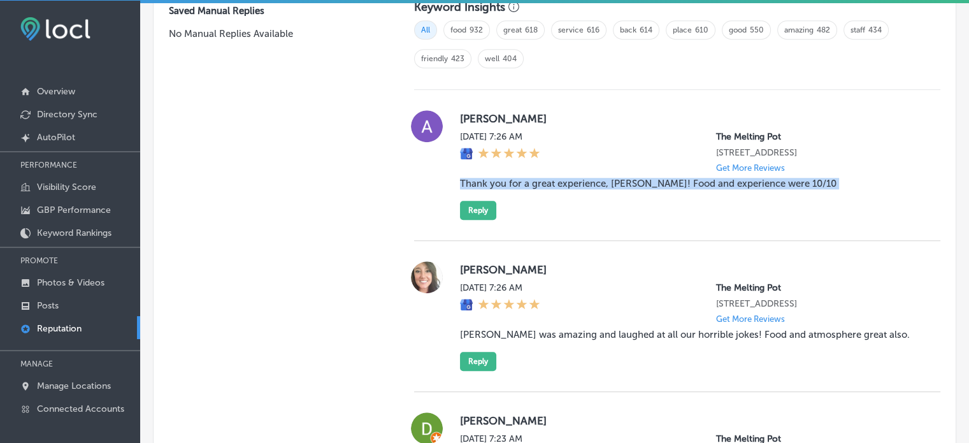
scroll to position [903, 0]
click at [479, 220] on button "Reply" at bounding box center [478, 210] width 36 height 19
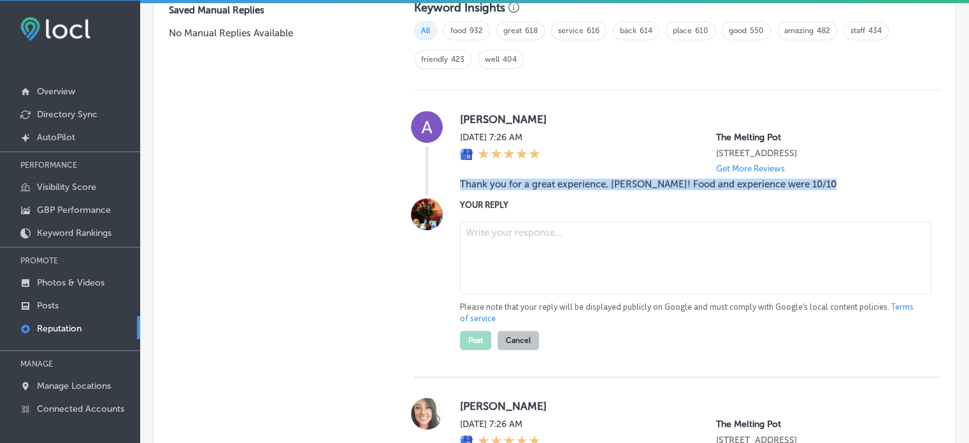
scroll to position [902, 0]
click at [523, 274] on textarea "To enrich screen reader interactions, please activate Accessibility in Grammarl…" at bounding box center [695, 258] width 471 height 73
paste textarea "Thank you for the wonderful review, [PERSON_NAME]! We’re so glad you had a 10/1…"
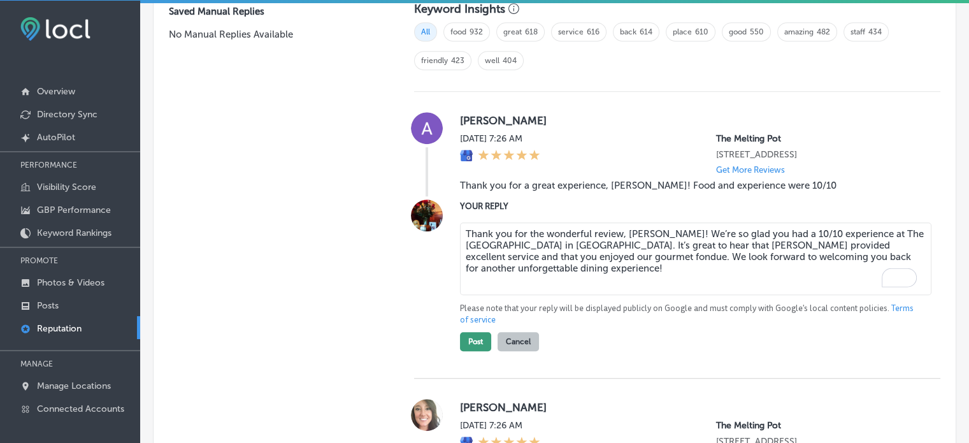
type textarea "Thank you for the wonderful review, [PERSON_NAME]! We’re so glad you had a 10/1…"
click at [471, 351] on button "Post" at bounding box center [475, 341] width 31 height 19
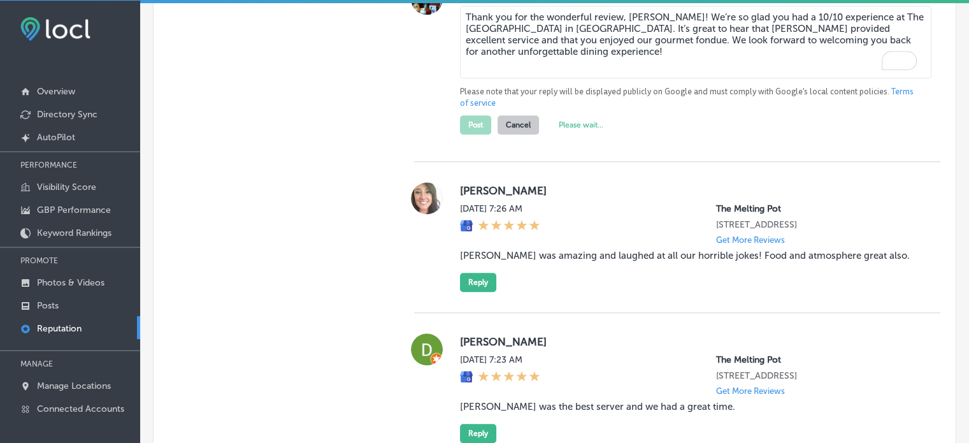
scroll to position [1123, 0]
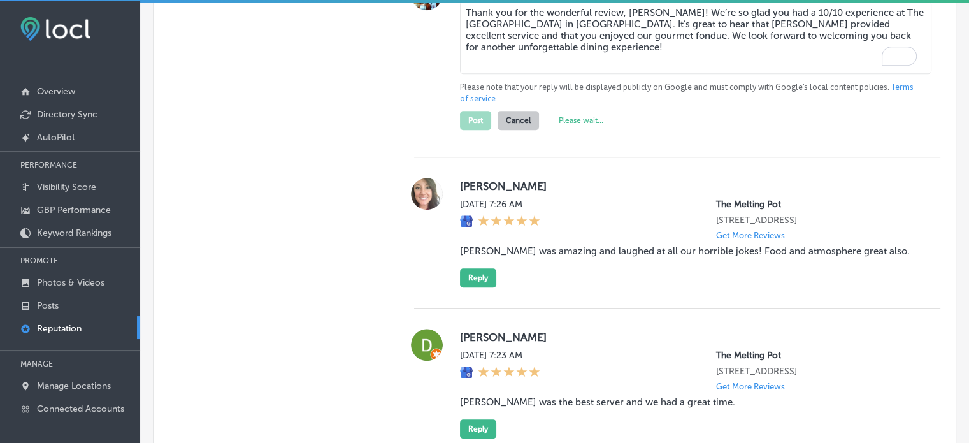
type textarea "x"
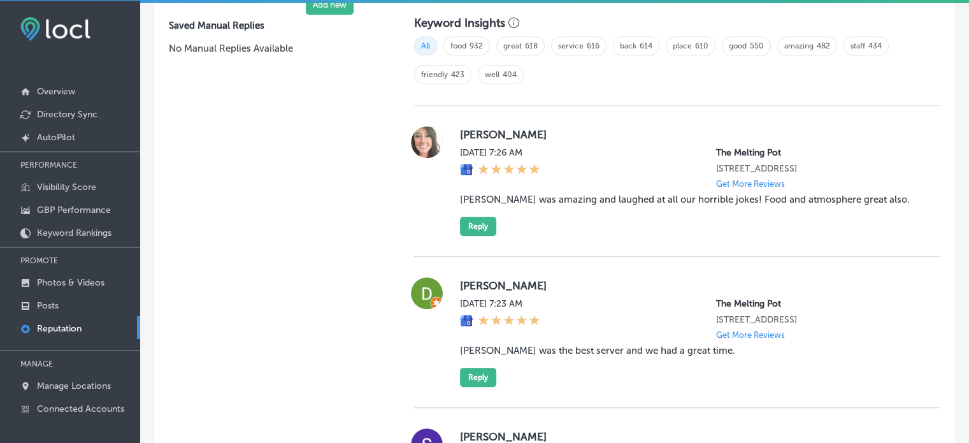
scroll to position [883, 0]
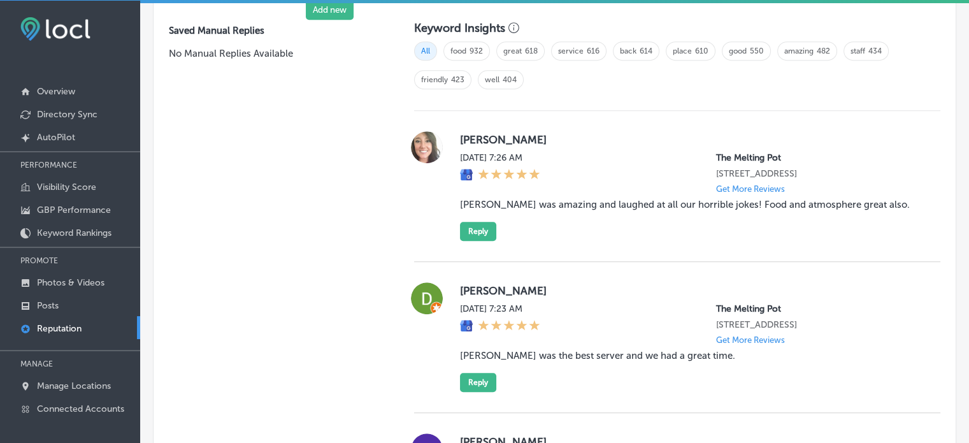
click at [525, 210] on blockquote "[PERSON_NAME] was amazing and laughed at all our horrible jokes! Food and atmos…" at bounding box center [690, 204] width 460 height 11
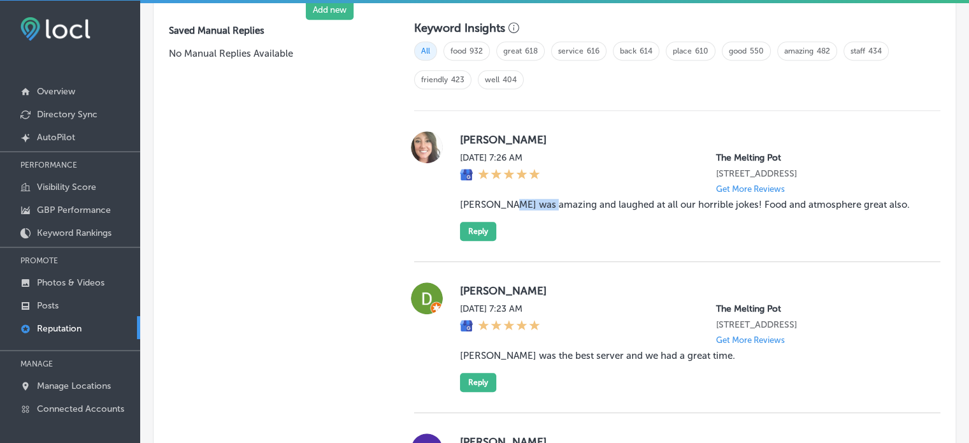
click at [525, 210] on blockquote "[PERSON_NAME] was amazing and laughed at all our horrible jokes! Food and atmos…" at bounding box center [690, 204] width 460 height 11
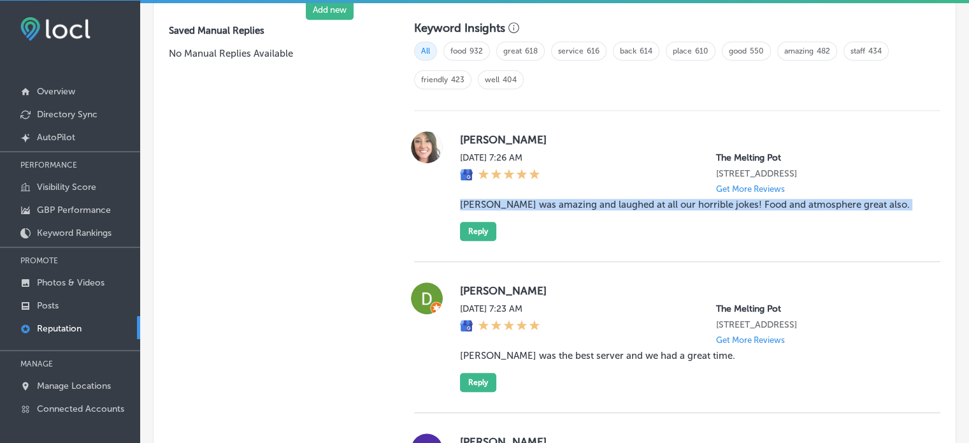
click at [525, 210] on blockquote "[PERSON_NAME] was amazing and laughed at all our horrible jokes! Food and atmos…" at bounding box center [690, 204] width 460 height 11
click at [471, 241] on button "Reply" at bounding box center [478, 231] width 36 height 19
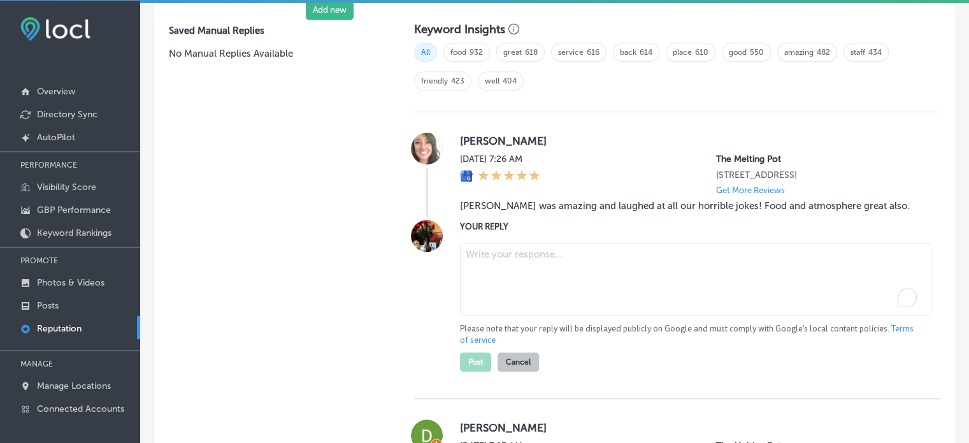
click at [489, 269] on textarea "To enrich screen reader interactions, please activate Accessibility in Grammarl…" at bounding box center [695, 279] width 471 height 73
paste textarea "Thank you for the great review, [PERSON_NAME]! We’re thrilled to hear that [PER…"
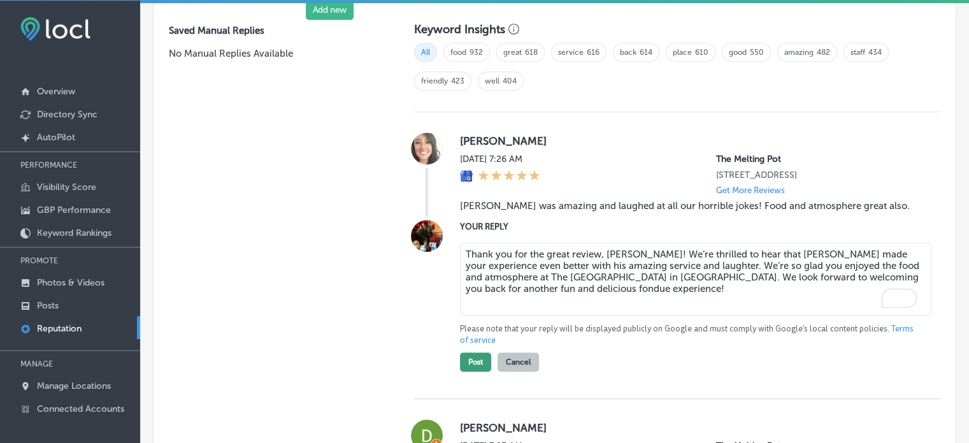
type textarea "Thank you for the great review, [PERSON_NAME]! We’re thrilled to hear that [PER…"
click at [471, 368] on button "Post" at bounding box center [475, 361] width 31 height 19
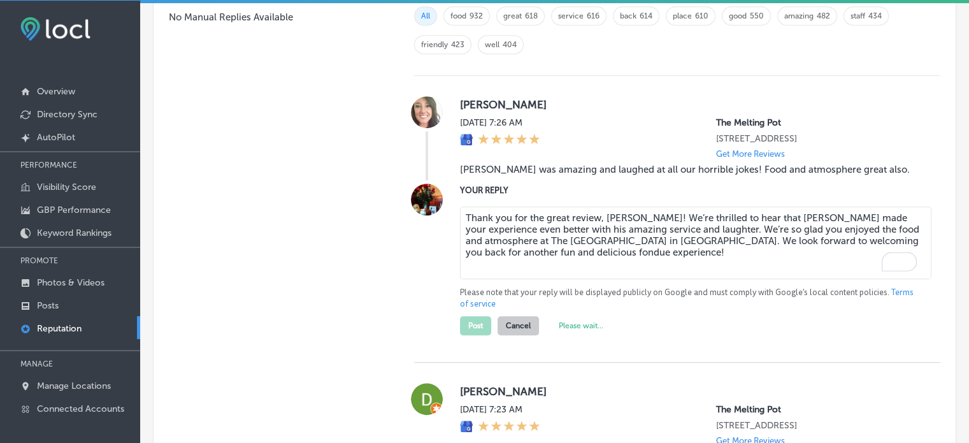
scroll to position [959, 0]
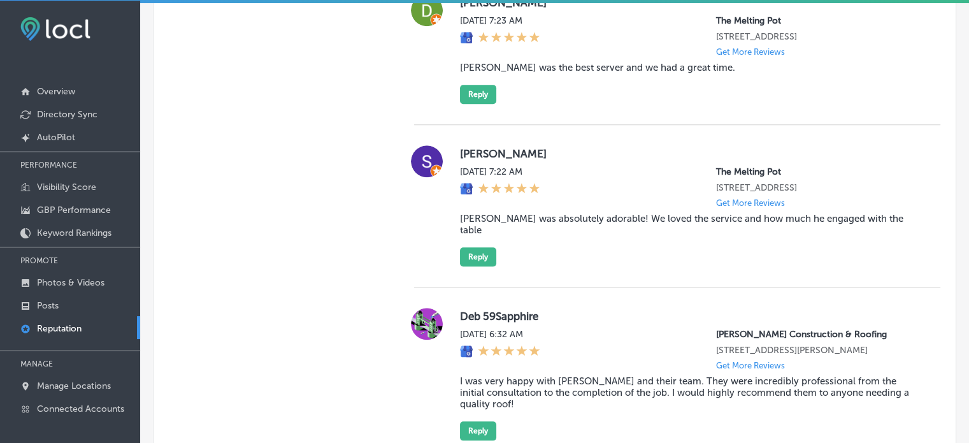
type textarea "x"
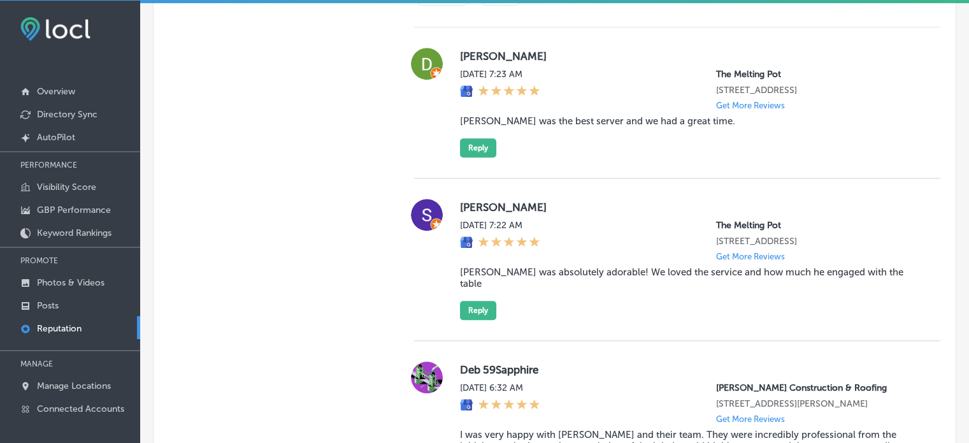
scroll to position [971, 0]
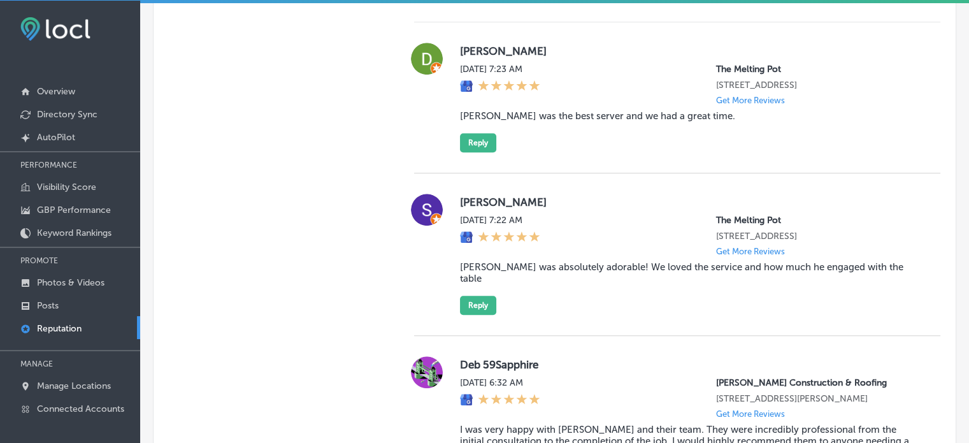
click at [527, 122] on blockquote "[PERSON_NAME] was the best server and we had a great time." at bounding box center [690, 115] width 460 height 11
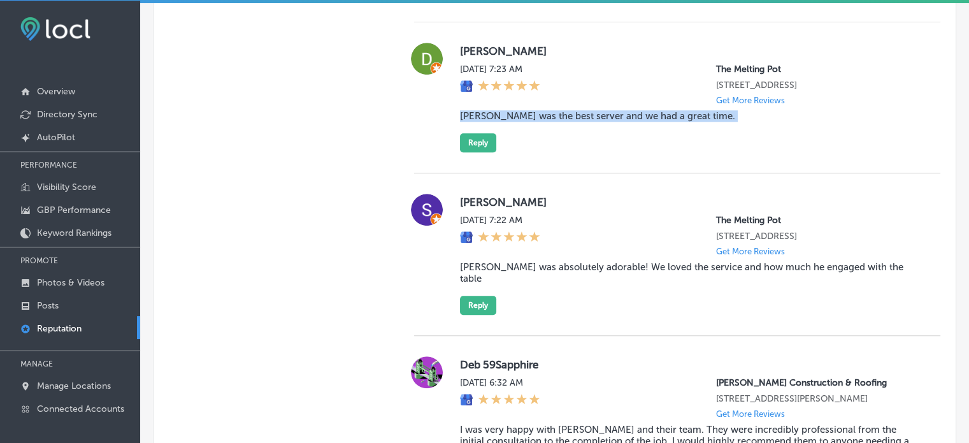
click at [527, 122] on blockquote "[PERSON_NAME] was the best server and we had a great time." at bounding box center [690, 115] width 460 height 11
copy blockquote "[PERSON_NAME] was the best server and we had a great time."
click at [530, 122] on blockquote "[PERSON_NAME] was the best server and we had a great time." at bounding box center [690, 115] width 460 height 11
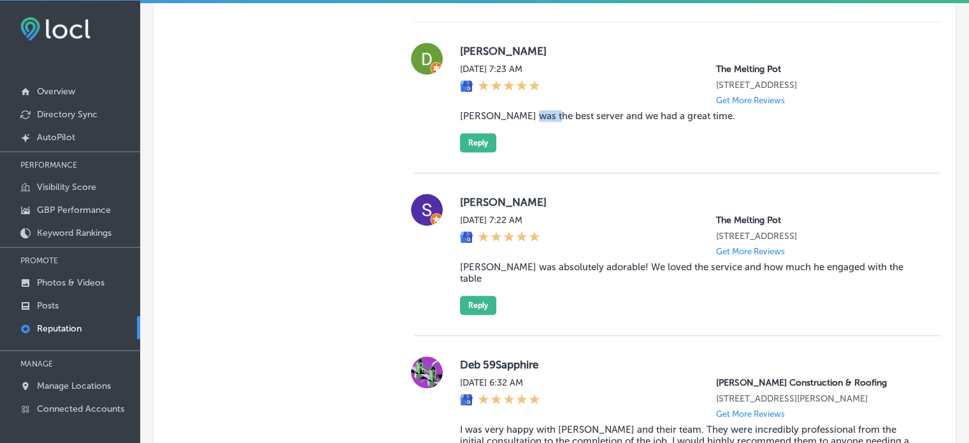
click at [530, 122] on blockquote "[PERSON_NAME] was the best server and we had a great time." at bounding box center [690, 115] width 460 height 11
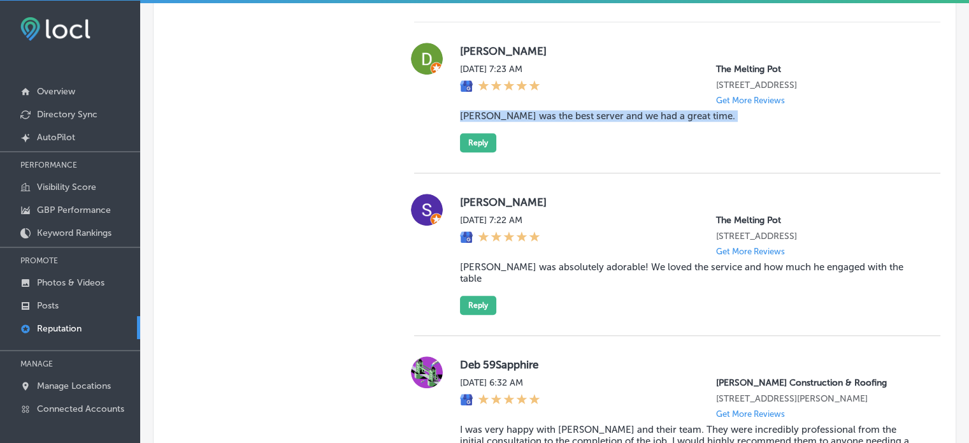
click at [530, 122] on blockquote "[PERSON_NAME] was the best server and we had a great time." at bounding box center [690, 115] width 460 height 11
click at [467, 152] on button "Reply" at bounding box center [478, 142] width 36 height 19
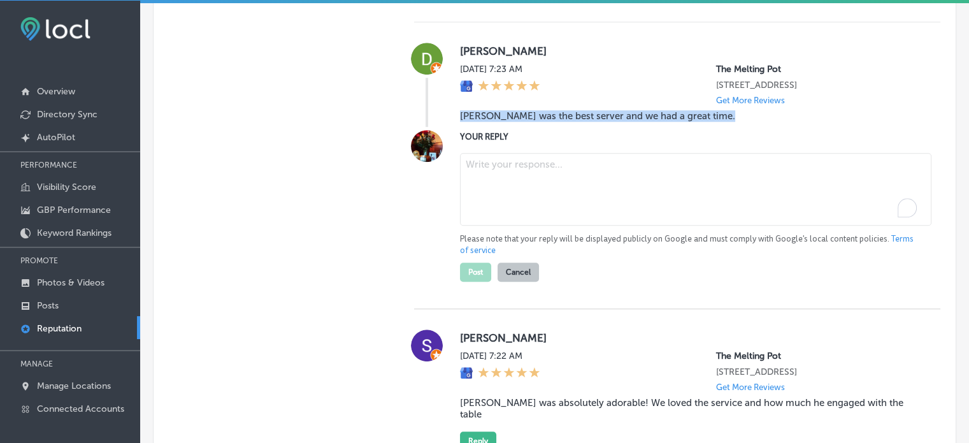
click at [492, 225] on textarea "To enrich screen reader interactions, please activate Accessibility in Grammarl…" at bounding box center [695, 189] width 471 height 73
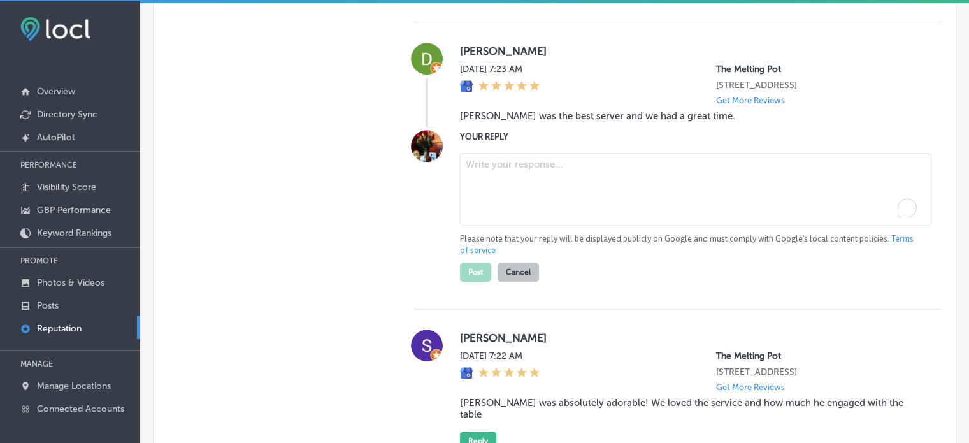
paste textarea "Thank you for the wonderful review, [PERSON_NAME]! We’re so glad to hear that […"
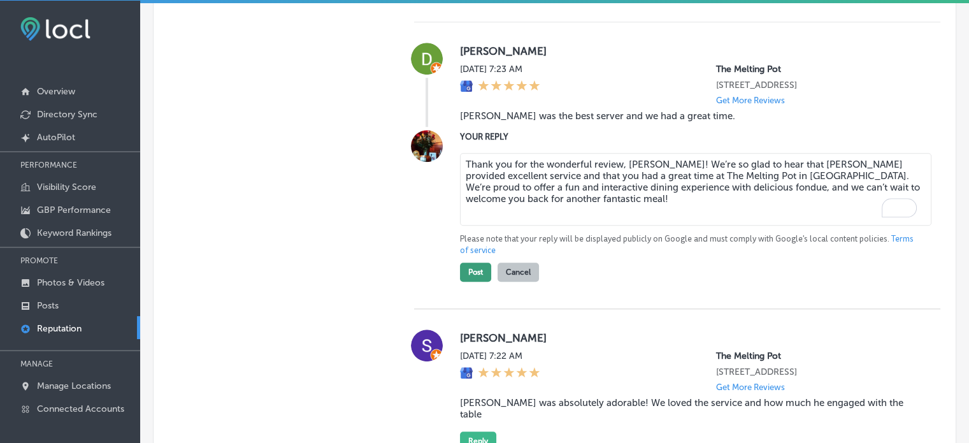
type textarea "Thank you for the wonderful review, [PERSON_NAME]! We’re so glad to hear that […"
click at [471, 282] on button "Post" at bounding box center [475, 271] width 31 height 19
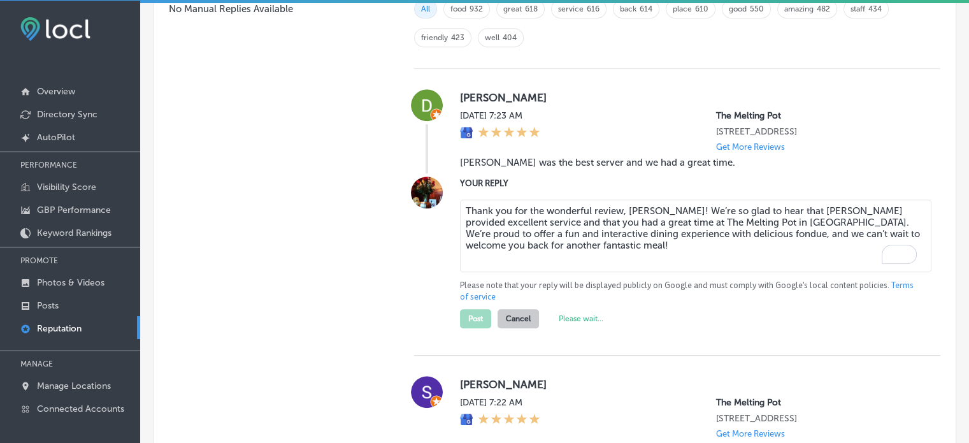
type textarea "x"
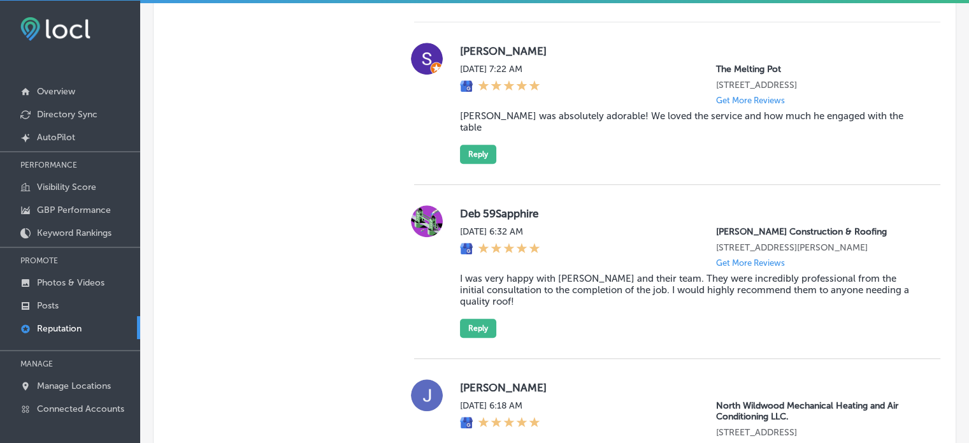
scroll to position [973, 0]
click at [532, 122] on blockquote "[PERSON_NAME] was absolutely adorable! We loved the service and how much he eng…" at bounding box center [690, 120] width 460 height 23
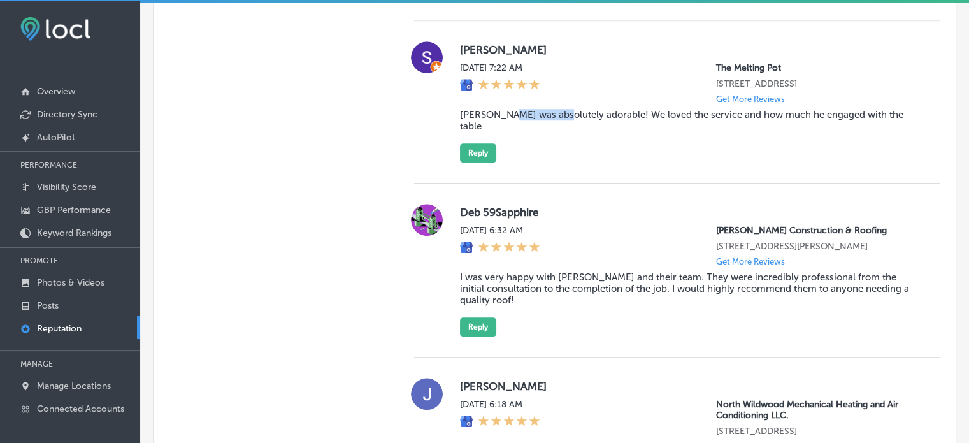
click at [532, 122] on blockquote "[PERSON_NAME] was absolutely adorable! We loved the service and how much he eng…" at bounding box center [690, 120] width 460 height 23
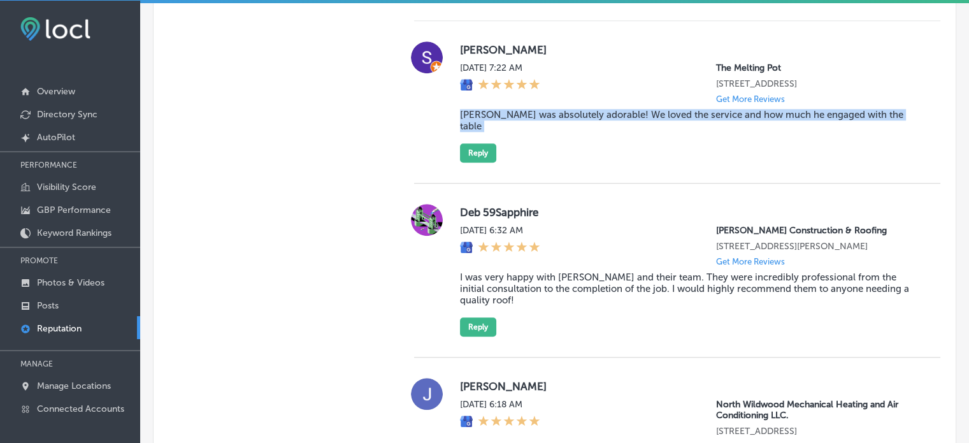
click at [532, 122] on blockquote "[PERSON_NAME] was absolutely adorable! We loved the service and how much he eng…" at bounding box center [690, 120] width 460 height 23
copy blockquote "[PERSON_NAME] was absolutely adorable! We loved the service and how much he eng…"
click at [472, 156] on button "Reply" at bounding box center [478, 152] width 36 height 19
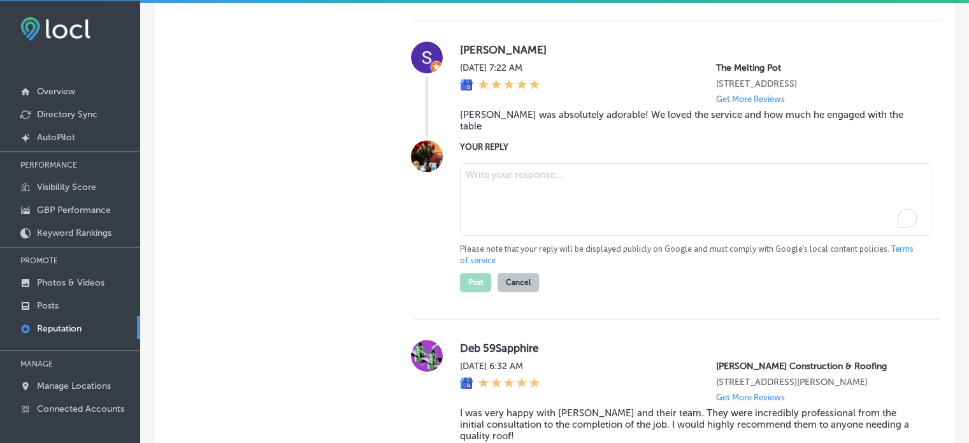
click at [496, 180] on textarea "To enrich screen reader interactions, please activate Accessibility in Grammarl…" at bounding box center [695, 199] width 471 height 73
paste textarea "Thank you for the amazing review, [PERSON_NAME]! We’re so glad to hear that [PE…"
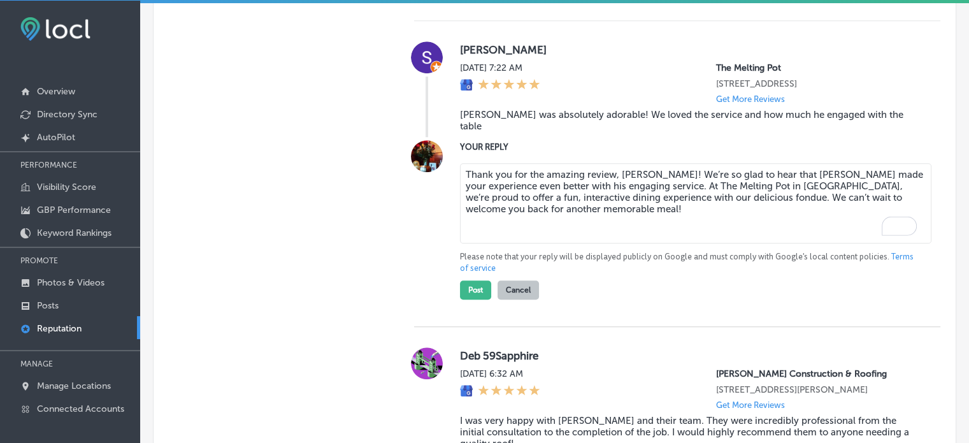
type textarea "Thank you for the amazing review, [PERSON_NAME]! We’re so glad to hear that [PE…"
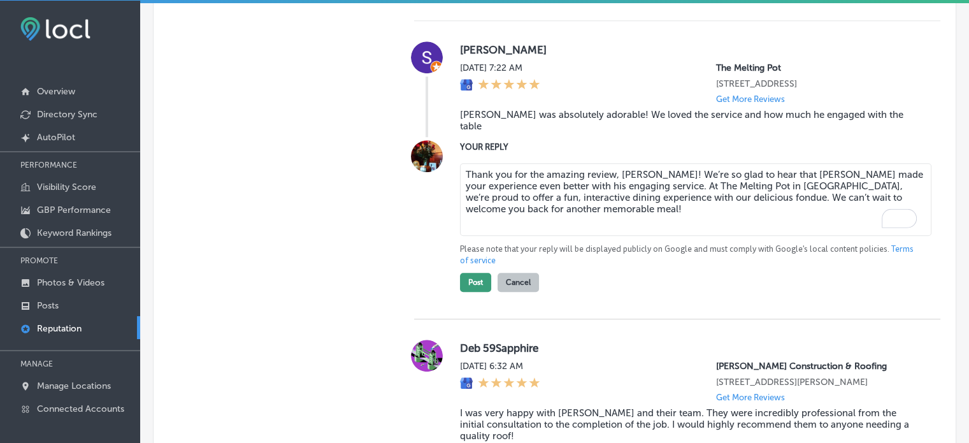
type textarea "Thank you for the amazing review, [PERSON_NAME]! We’re so glad to hear that [PE…"
click at [471, 277] on button "Post" at bounding box center [475, 282] width 31 height 19
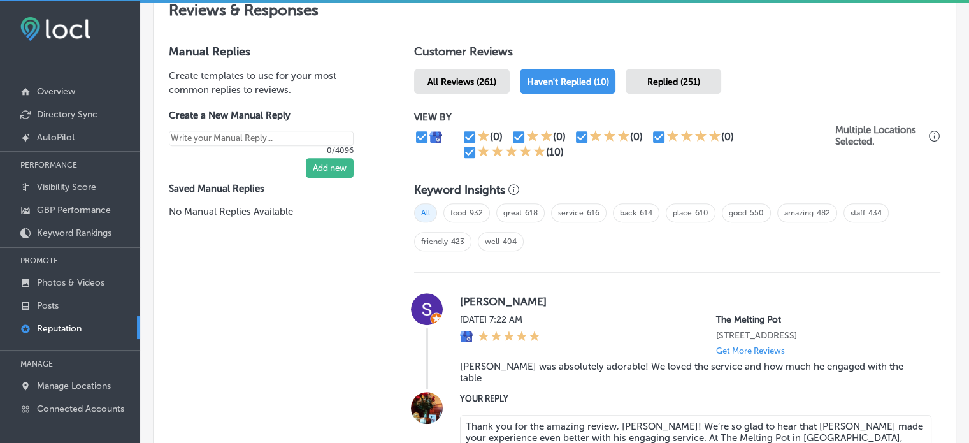
type textarea "x"
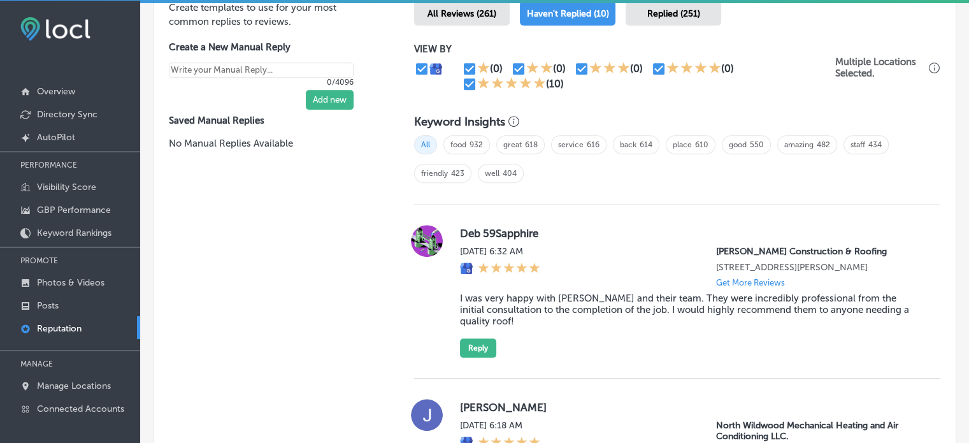
scroll to position [895, 0]
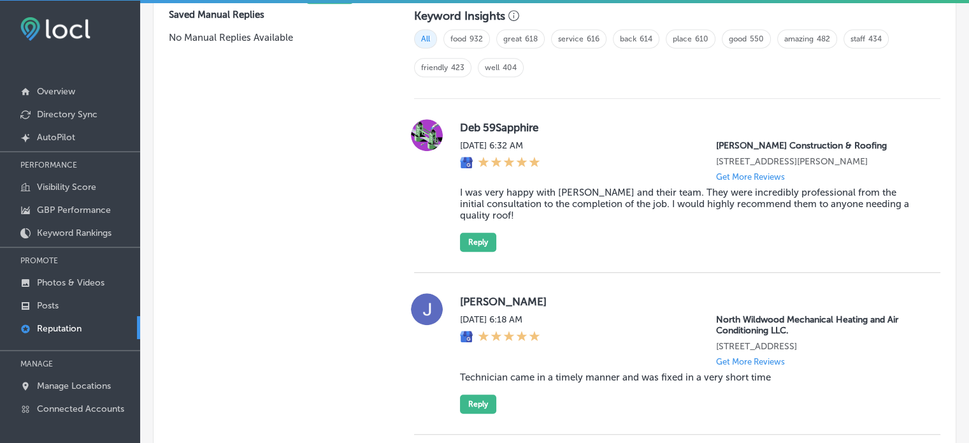
click at [601, 215] on blockquote "I was very happy with [PERSON_NAME] and their team. They were incredibly profes…" at bounding box center [690, 204] width 460 height 34
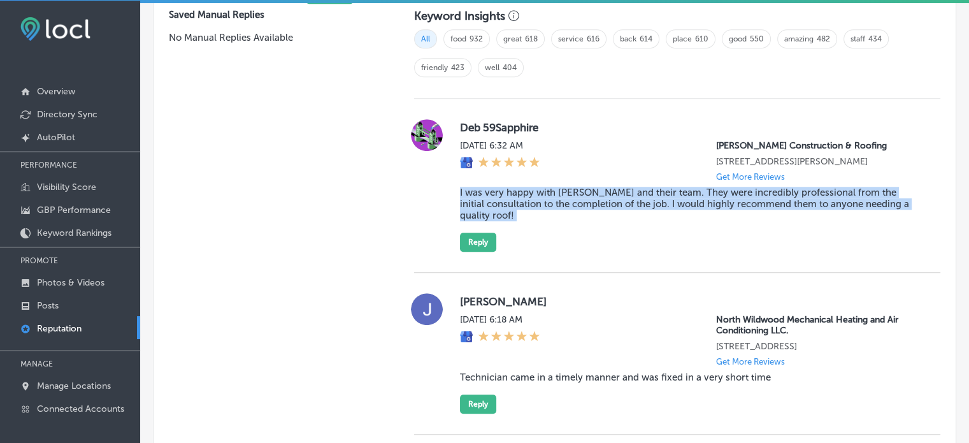
click at [601, 215] on blockquote "I was very happy with [PERSON_NAME] and their team. They were incredibly profes…" at bounding box center [690, 204] width 460 height 34
copy blockquote "I was very happy with [PERSON_NAME] and their team. They were incredibly profes…"
click at [492, 252] on button "Reply" at bounding box center [478, 241] width 36 height 19
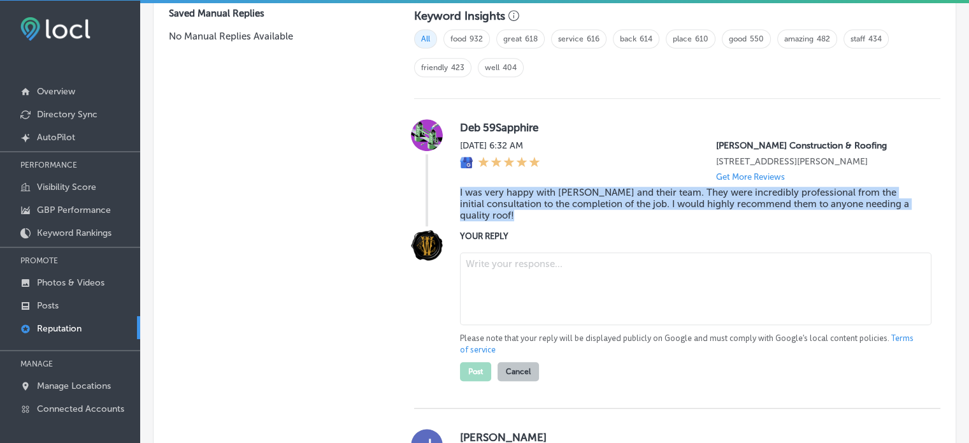
scroll to position [894, 0]
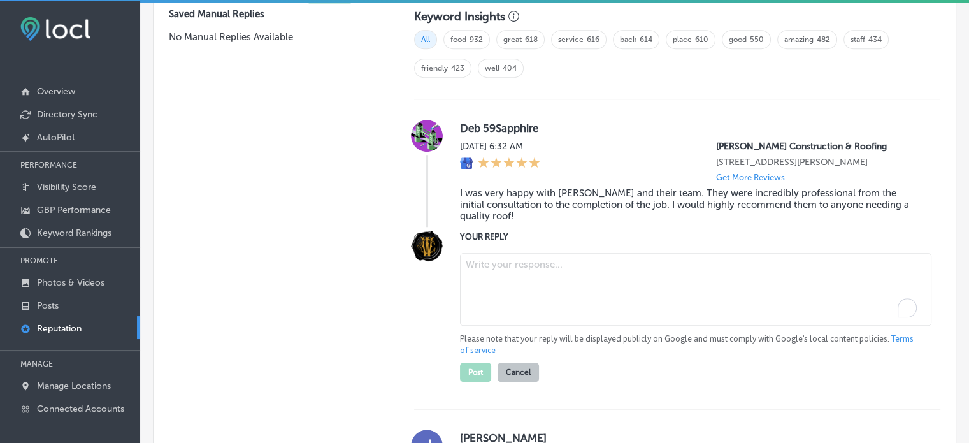
click at [502, 280] on textarea "To enrich screen reader interactions, please activate Accessibility in Grammarl…" at bounding box center [695, 289] width 471 height 73
paste textarea "Thank you for the 5-star review, Deb! We’re thrilled to hear that you were plea…"
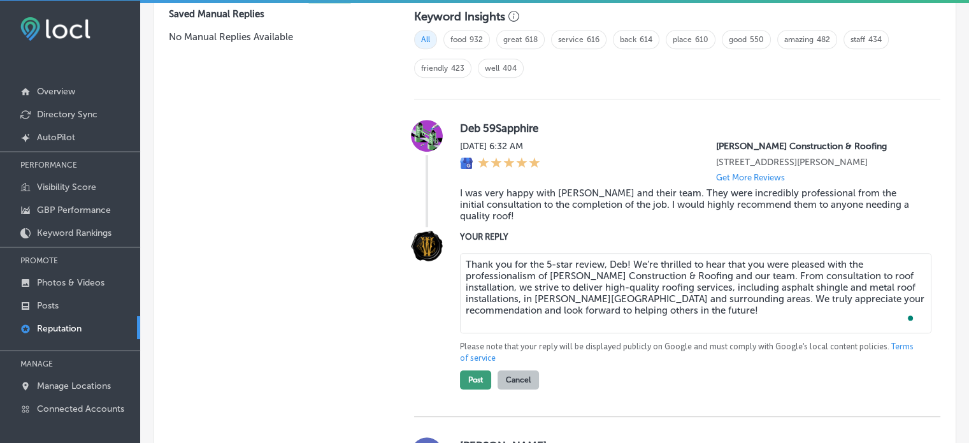
type textarea "Thank you for the 5-star review, Deb! We’re thrilled to hear that you were plea…"
click at [481, 387] on button "Post" at bounding box center [475, 379] width 31 height 19
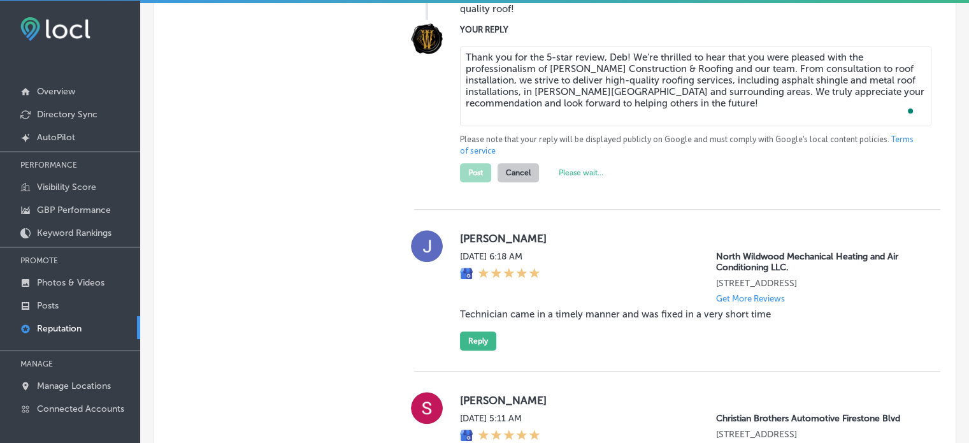
type textarea "x"
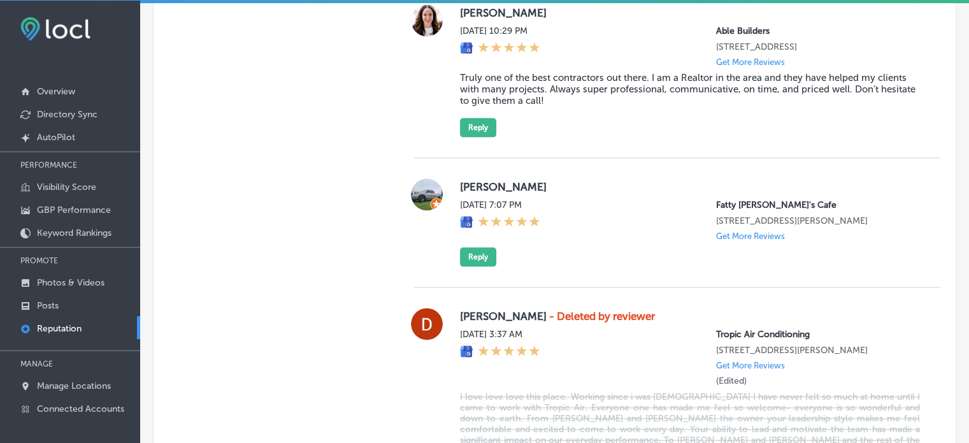
scroll to position [1541, 0]
click at [475, 266] on button "Reply" at bounding box center [478, 256] width 36 height 19
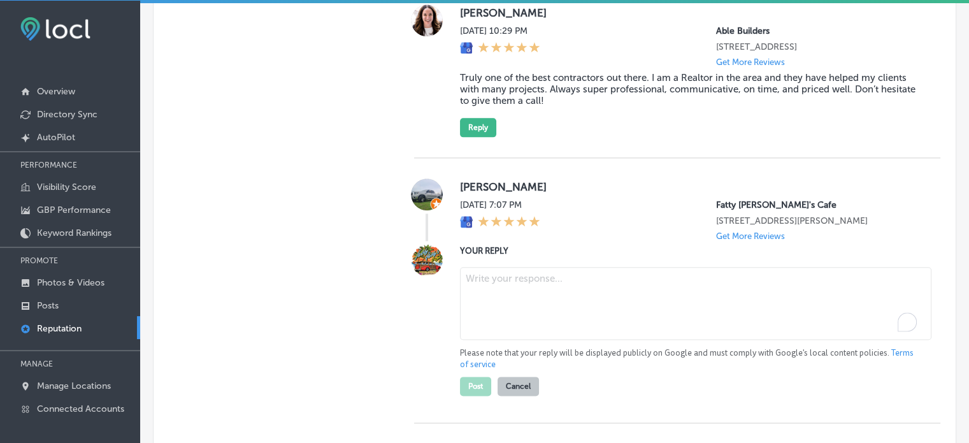
click at [506, 304] on textarea "To enrich screen reader interactions, please activate Accessibility in Grammarl…" at bounding box center [695, 303] width 471 height 73
paste textarea "Thank you for the five-star review, Chriss! We’re so glad to hear you had a gre…"
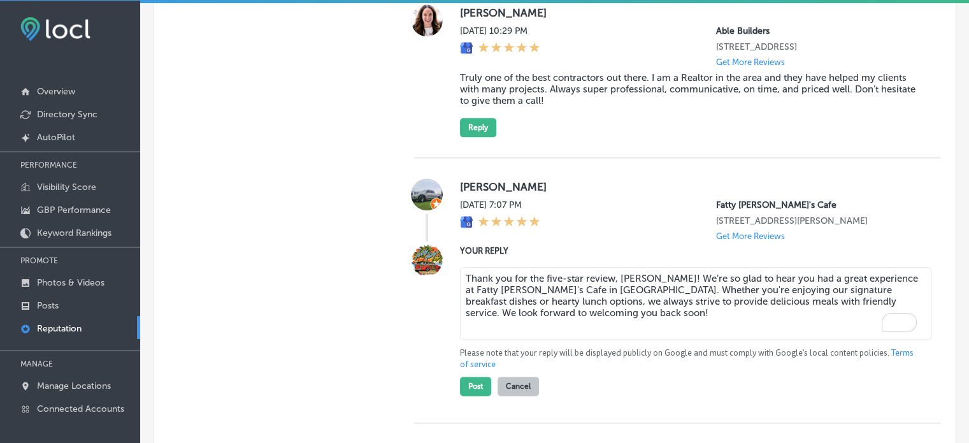
click at [640, 300] on textarea "Thank you for the five-star review, Chriss! We’re so glad to hear you had a gre…" at bounding box center [695, 303] width 471 height 73
type textarea "Thank you for the five-star review, Chris! We’re so glad to hear you had a grea…"
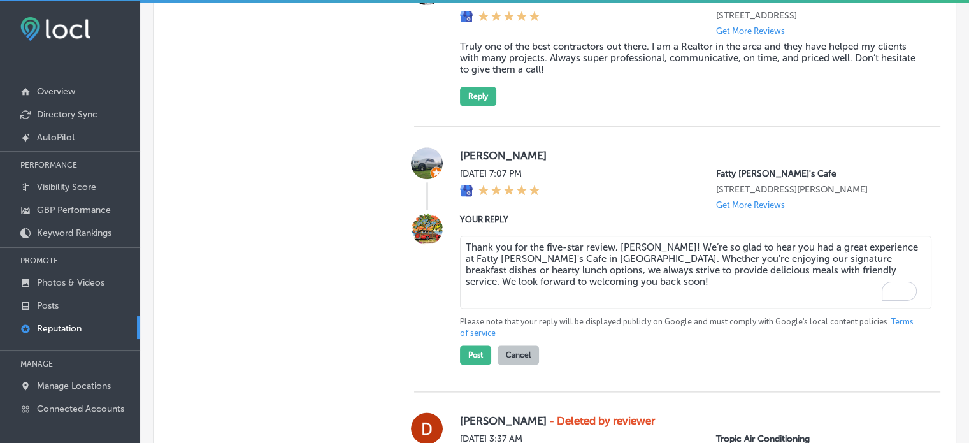
scroll to position [1575, 0]
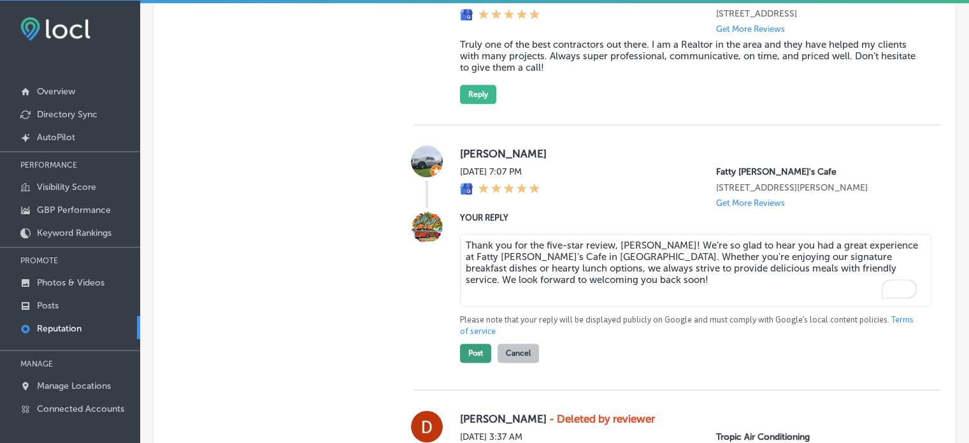
click at [483, 362] on button "Post" at bounding box center [475, 352] width 31 height 19
type textarea "x"
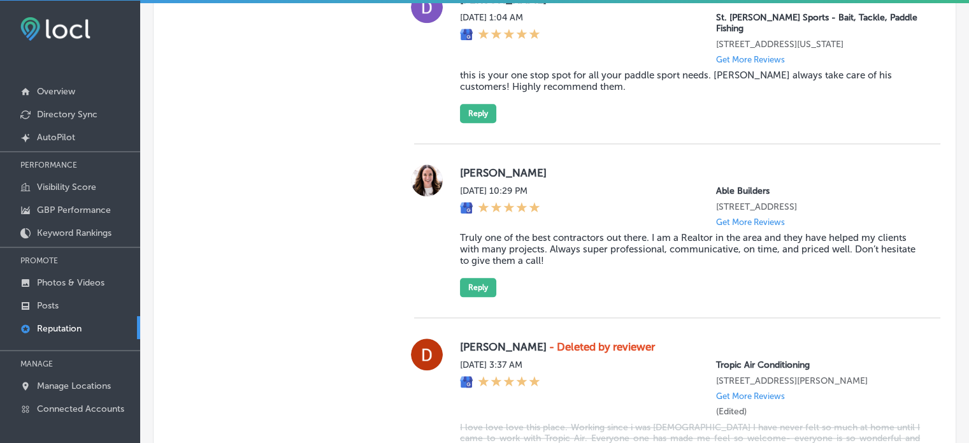
scroll to position [1394, 0]
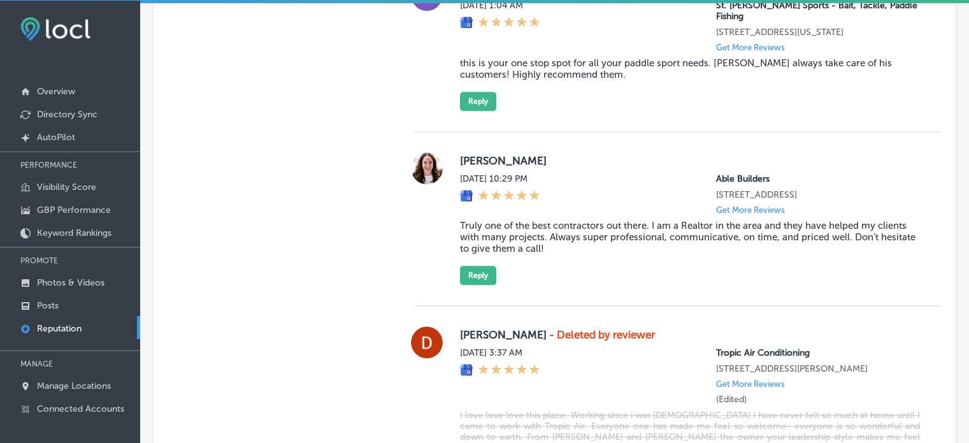
click at [513, 249] on blockquote "Truly one of the best contractors out there. I am a Realtor in the area and the…" at bounding box center [690, 237] width 460 height 34
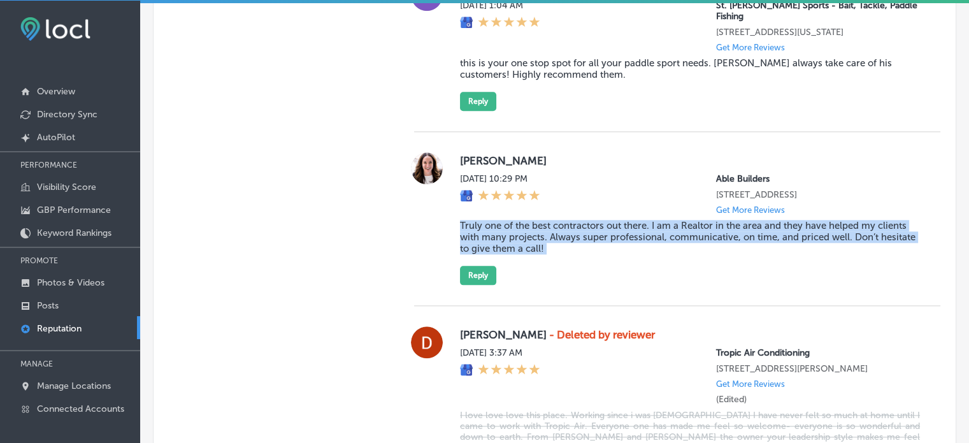
click at [513, 249] on blockquote "Truly one of the best contractors out there. I am a Realtor in the area and the…" at bounding box center [690, 237] width 460 height 34
copy blockquote "Truly one of the best contractors out there. I am a Realtor in the area and the…"
click at [480, 285] on button "Reply" at bounding box center [478, 275] width 36 height 19
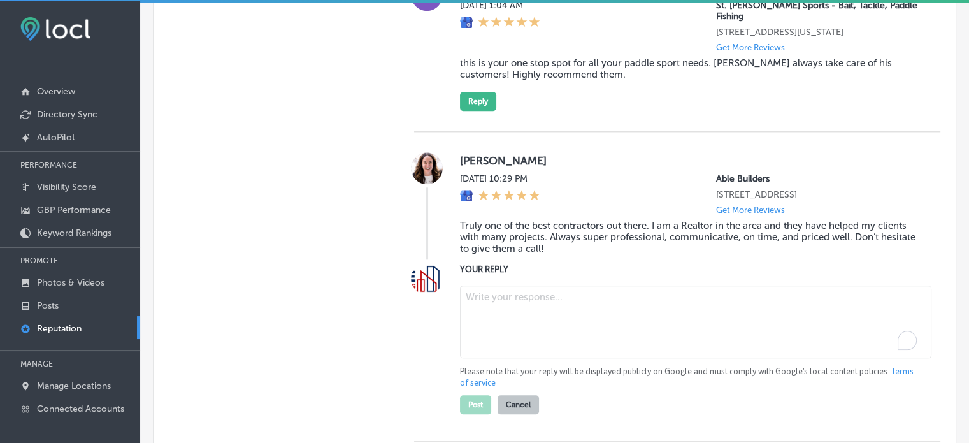
click at [517, 312] on textarea "To enrich screen reader interactions, please activate Accessibility in Grammarl…" at bounding box center [695, 321] width 471 height 73
paste textarea "Thank you, Aminta, for the fantastic review! We’re so glad to hear that Able Bu…"
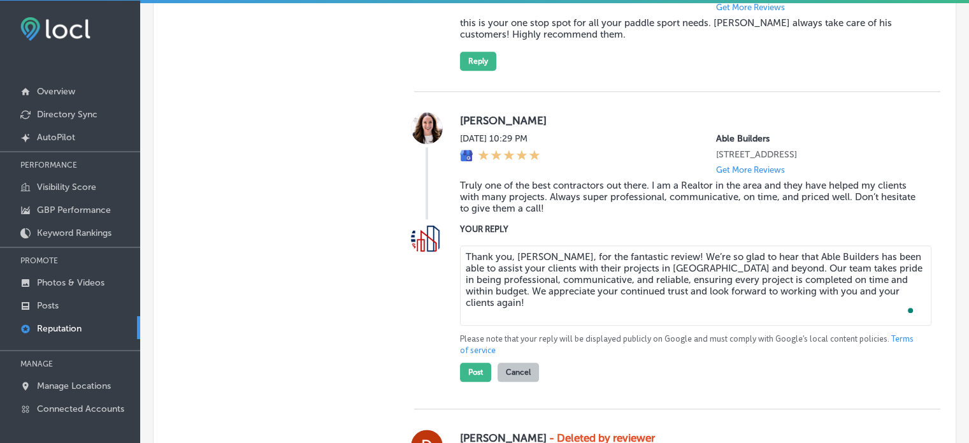
scroll to position [1454, 0]
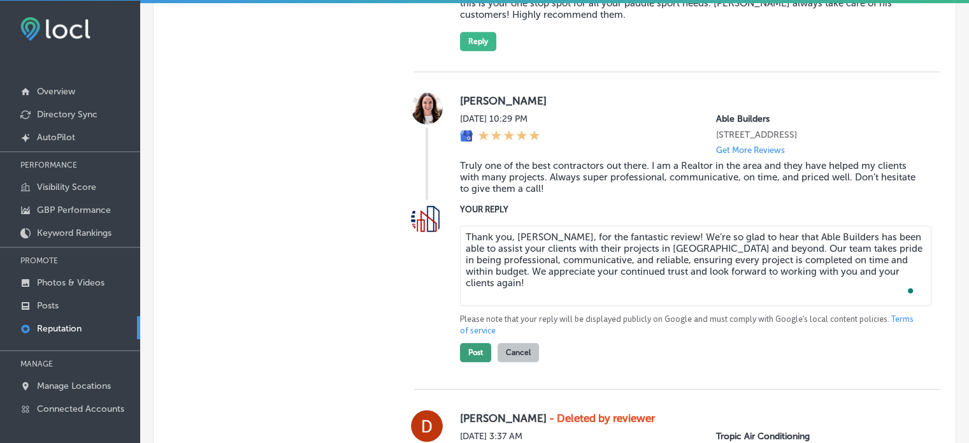
type textarea "Thank you, Aminta, for the fantastic review! We’re so glad to hear that Able Bu…"
click at [476, 362] on button "Post" at bounding box center [475, 352] width 31 height 19
type textarea "x"
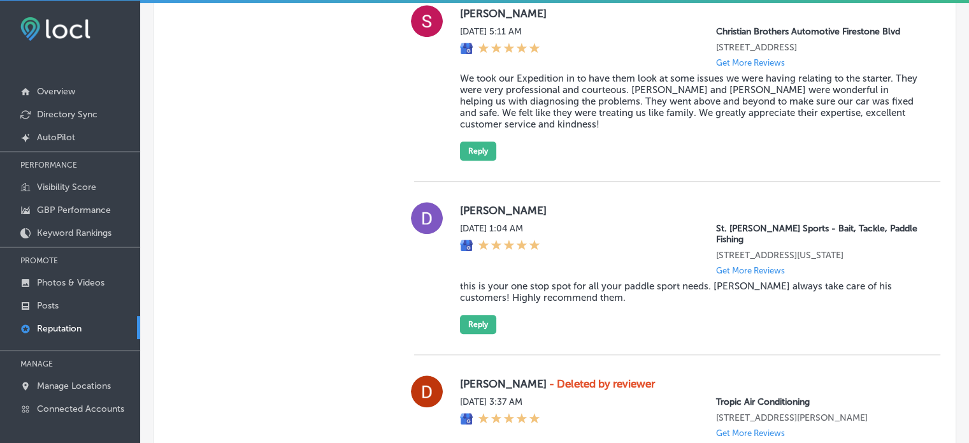
scroll to position [1171, 0]
click at [540, 303] on blockquote "this is your one stop spot for all your paddle sport needs. [PERSON_NAME] alway…" at bounding box center [690, 291] width 460 height 23
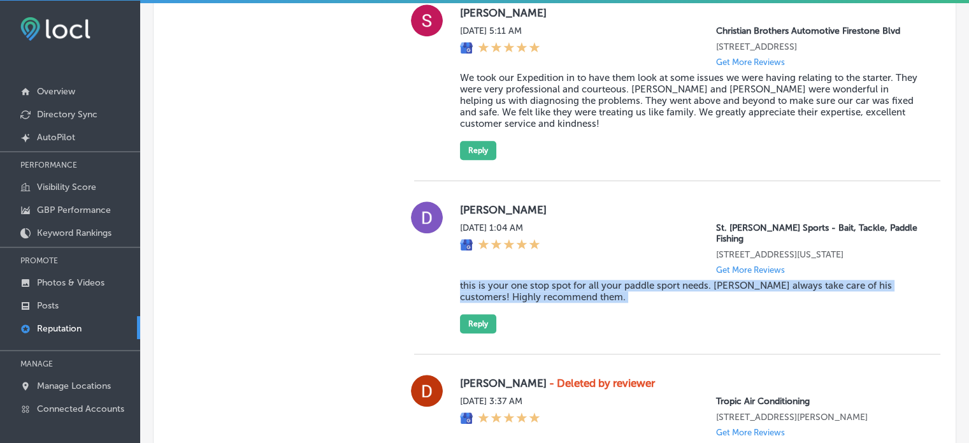
click at [540, 303] on blockquote "this is your one stop spot for all your paddle sport needs. [PERSON_NAME] alway…" at bounding box center [690, 291] width 460 height 23
copy blockquote "this is your one stop spot for all your paddle sport needs. [PERSON_NAME] alway…"
click at [486, 328] on button "Reply" at bounding box center [478, 323] width 36 height 19
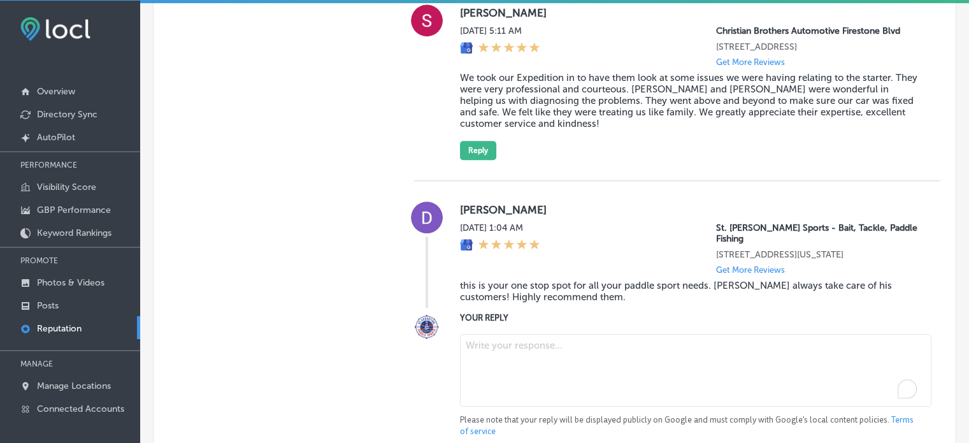
click at [536, 369] on textarea "To enrich screen reader interactions, please activate Accessibility in Grammarl…" at bounding box center [695, 370] width 471 height 73
paste textarea "Thank you for the great review, David! We're so glad to hear that you had a fan…"
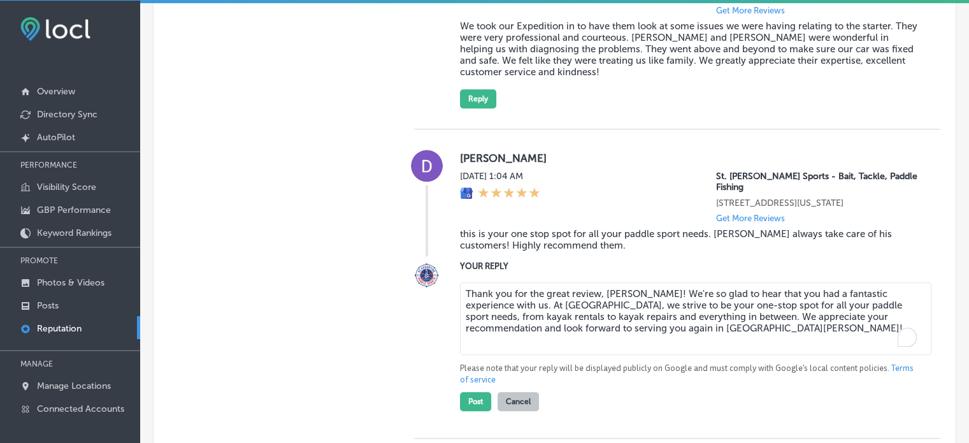
scroll to position [1250, 0]
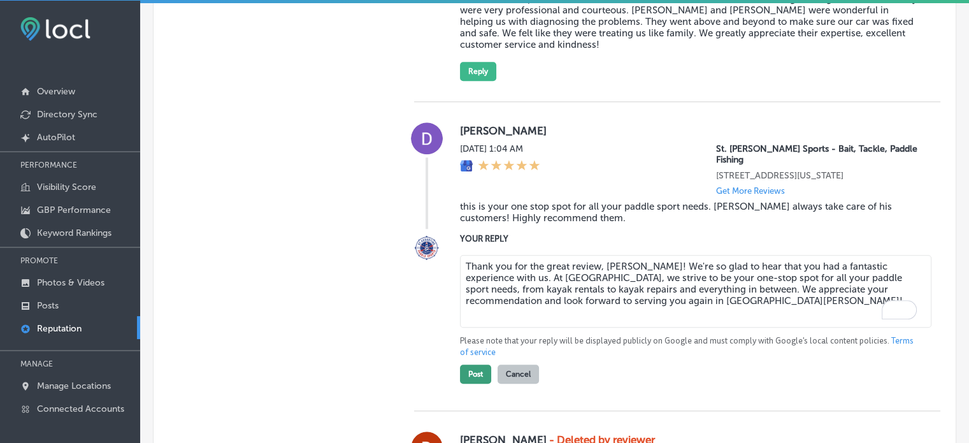
type textarea "Thank you for the great review, David! We're so glad to hear that you had a fan…"
click at [468, 383] on button "Post" at bounding box center [475, 373] width 31 height 19
type textarea "x"
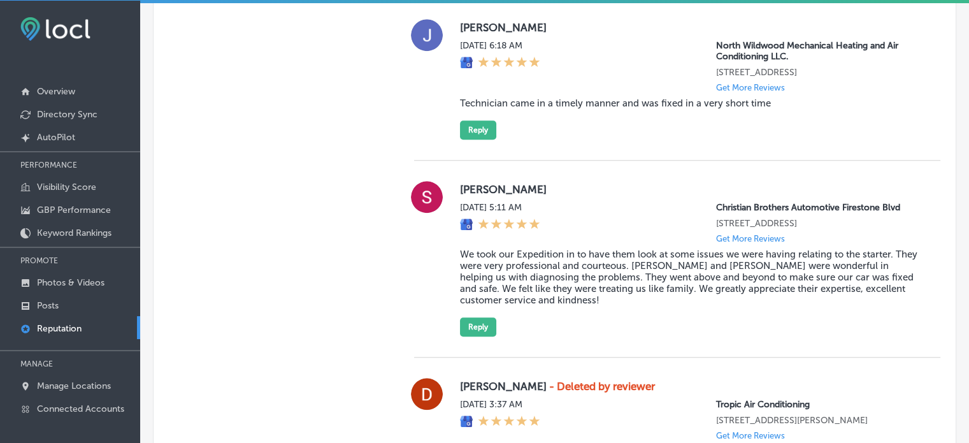
scroll to position [996, 0]
click at [569, 285] on blockquote "We took our Expedition in to have them look at some issues we were having relat…" at bounding box center [690, 275] width 460 height 57
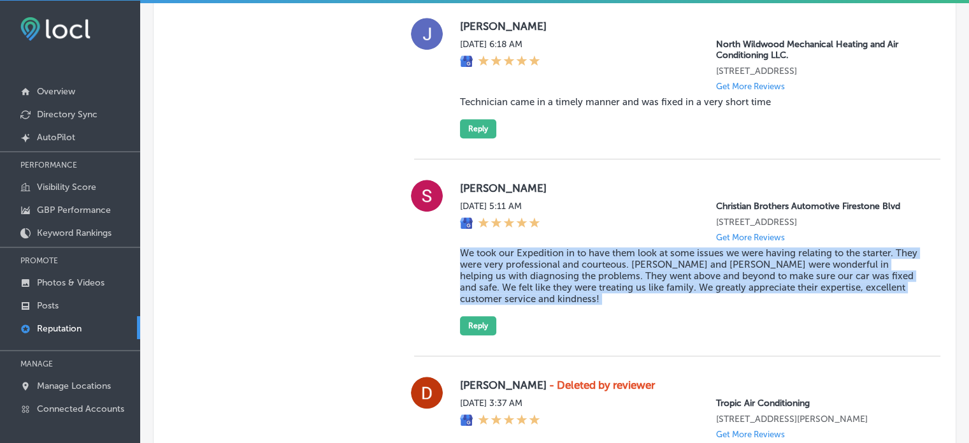
click at [569, 285] on blockquote "We took our Expedition in to have them look at some issues we were having relat…" at bounding box center [690, 275] width 460 height 57
copy blockquote "We took our Expedition in to have them look at some issues we were having relat…"
click at [487, 335] on button "Reply" at bounding box center [478, 325] width 36 height 19
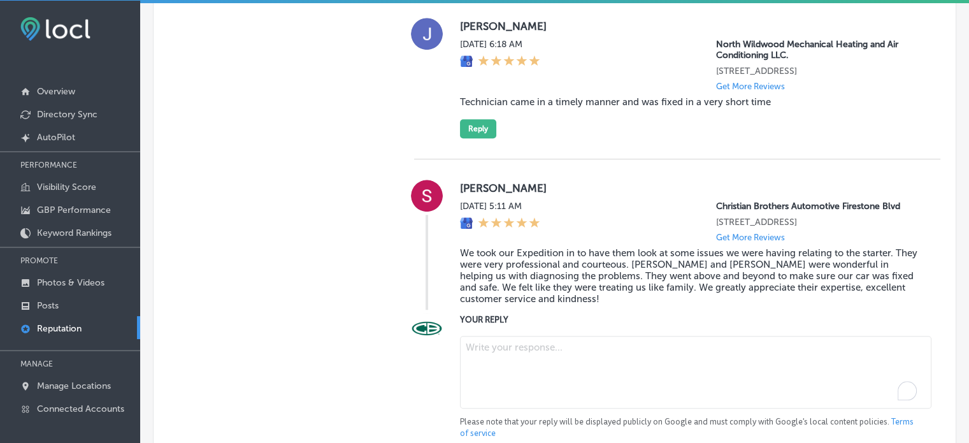
click at [527, 347] on textarea "To enrich screen reader interactions, please activate Accessibility in Grammarl…" at bounding box center [695, 372] width 471 height 73
paste textarea "Thank you, Stephen, for the wonderful 5-star review! We’re thrilled to hear tha…"
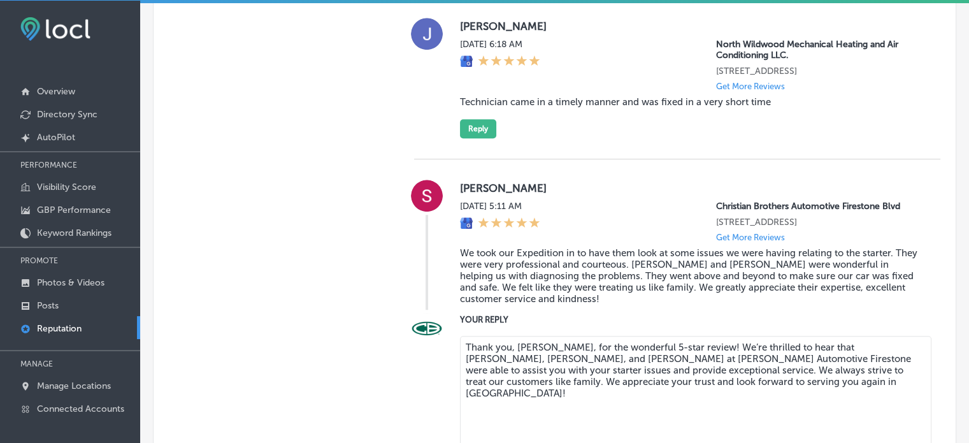
scroll to position [1045, 0]
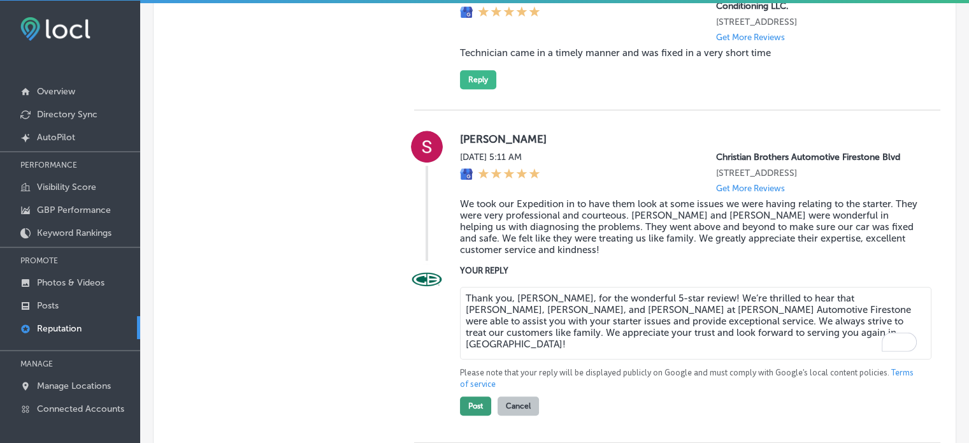
type textarea "Thank you, Stephen, for the wonderful 5-star review! We’re thrilled to hear tha…"
click at [474, 415] on button "Post" at bounding box center [475, 405] width 31 height 19
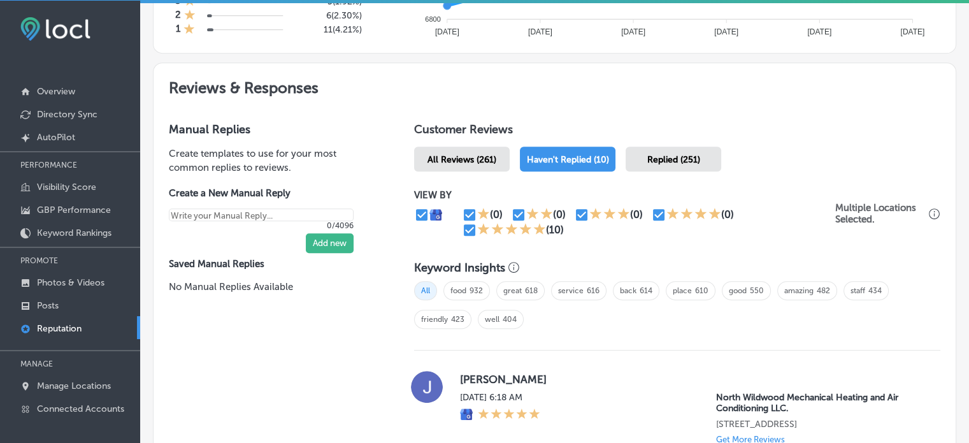
scroll to position [634, 0]
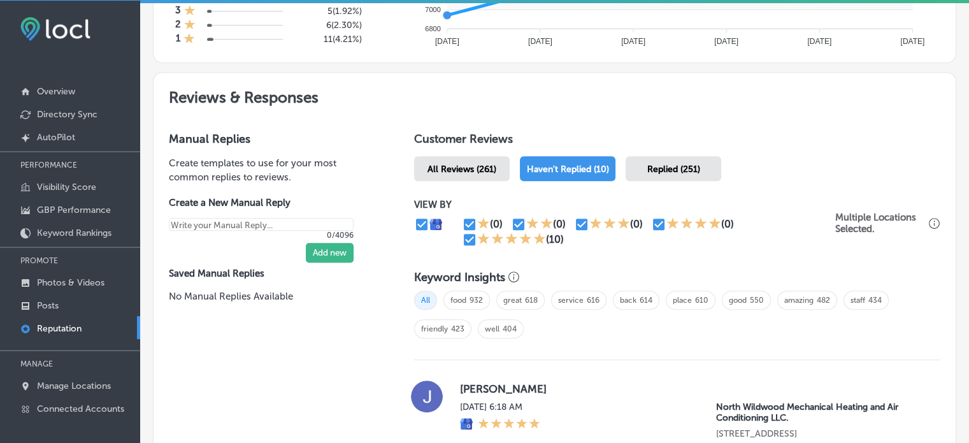
click at [673, 167] on span "Replied (251)" at bounding box center [673, 169] width 53 height 11
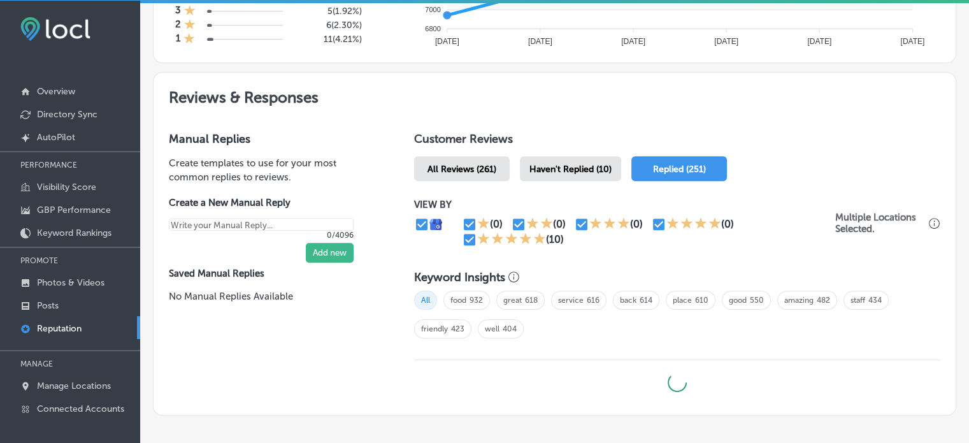
type textarea "x"
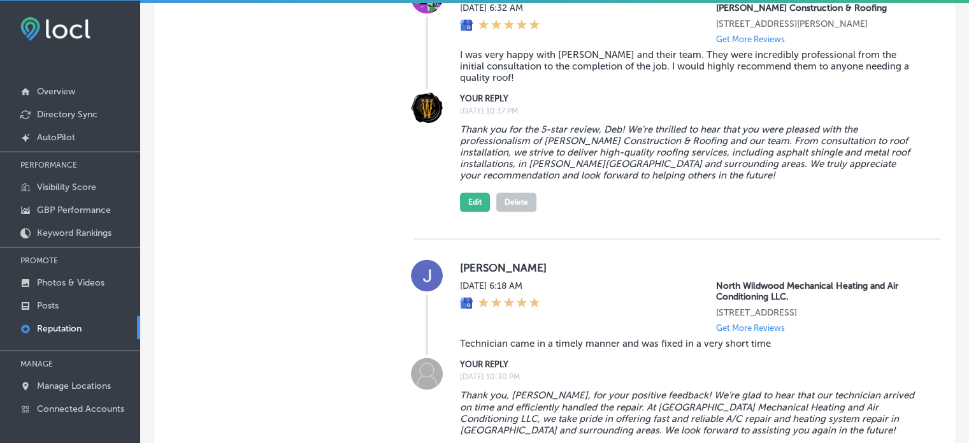
scroll to position [2018, 0]
click at [76, 23] on img at bounding box center [55, 29] width 70 height 24
click at [73, 94] on p "Overview" at bounding box center [56, 91] width 38 height 11
